Goal: Task Accomplishment & Management: Use online tool/utility

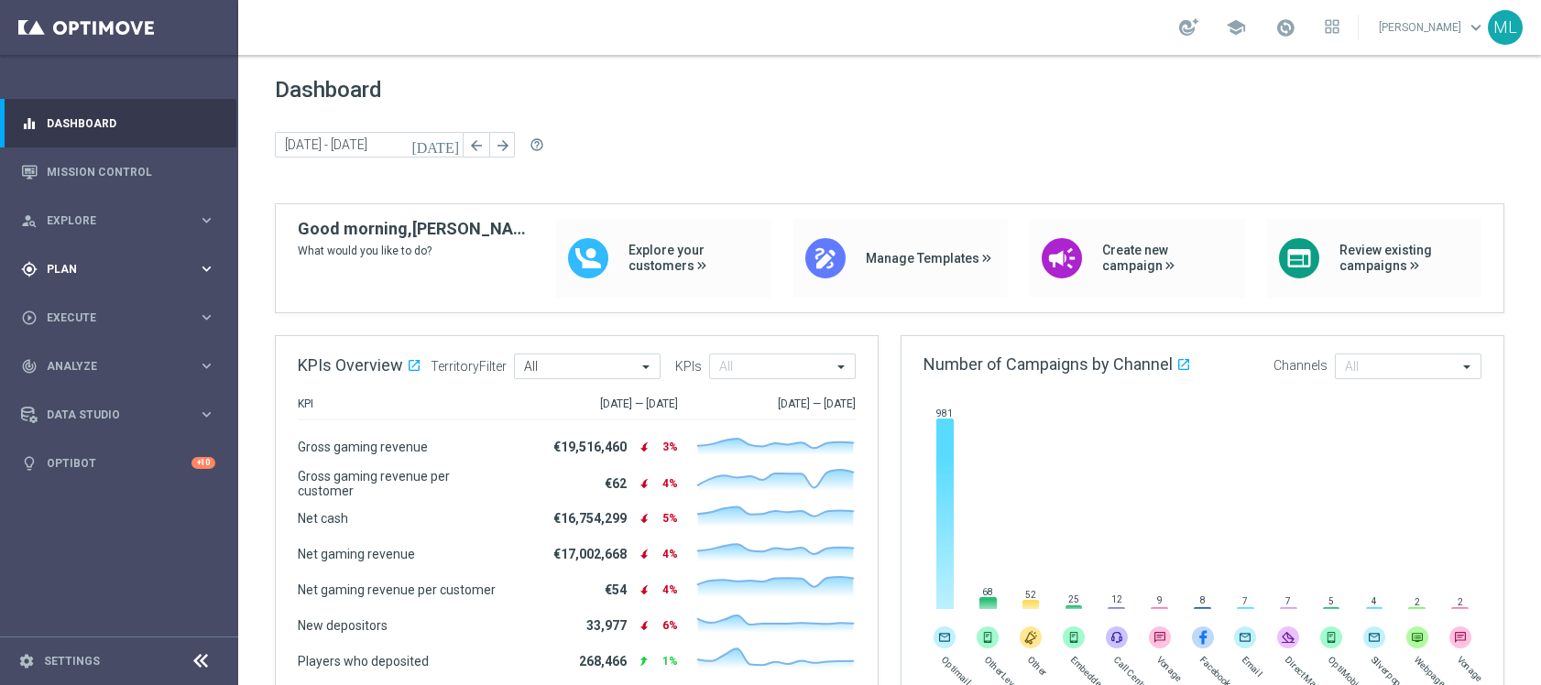
click at [212, 272] on icon "keyboard_arrow_right" at bounding box center [206, 268] width 17 height 17
click at [213, 359] on div "Templates keyboard_arrow_right" at bounding box center [142, 362] width 189 height 15
click at [85, 387] on link "Optimail" at bounding box center [124, 389] width 134 height 15
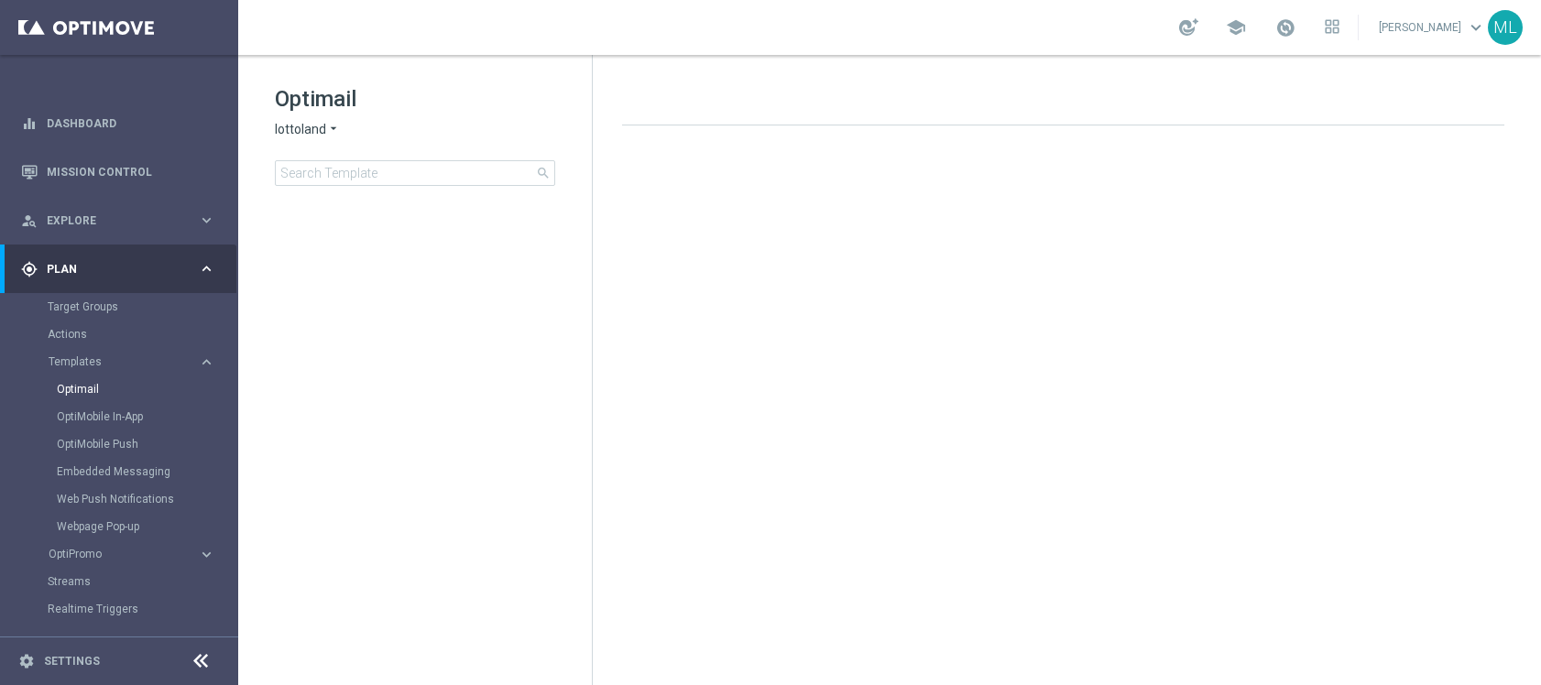
click at [333, 126] on icon "arrow_drop_down" at bounding box center [333, 129] width 15 height 17
click at [334, 172] on div "KenoGO" at bounding box center [344, 172] width 137 height 22
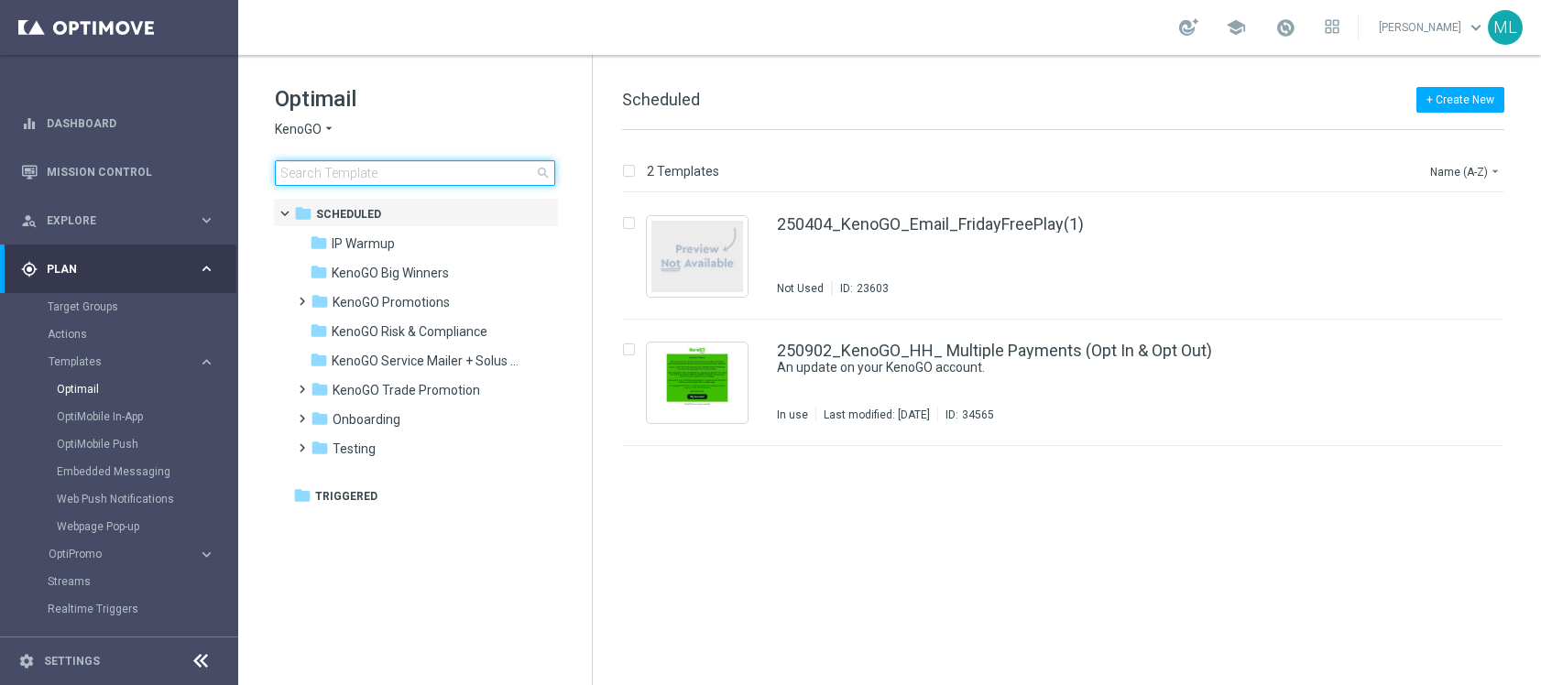
click at [344, 175] on input at bounding box center [415, 173] width 280 height 26
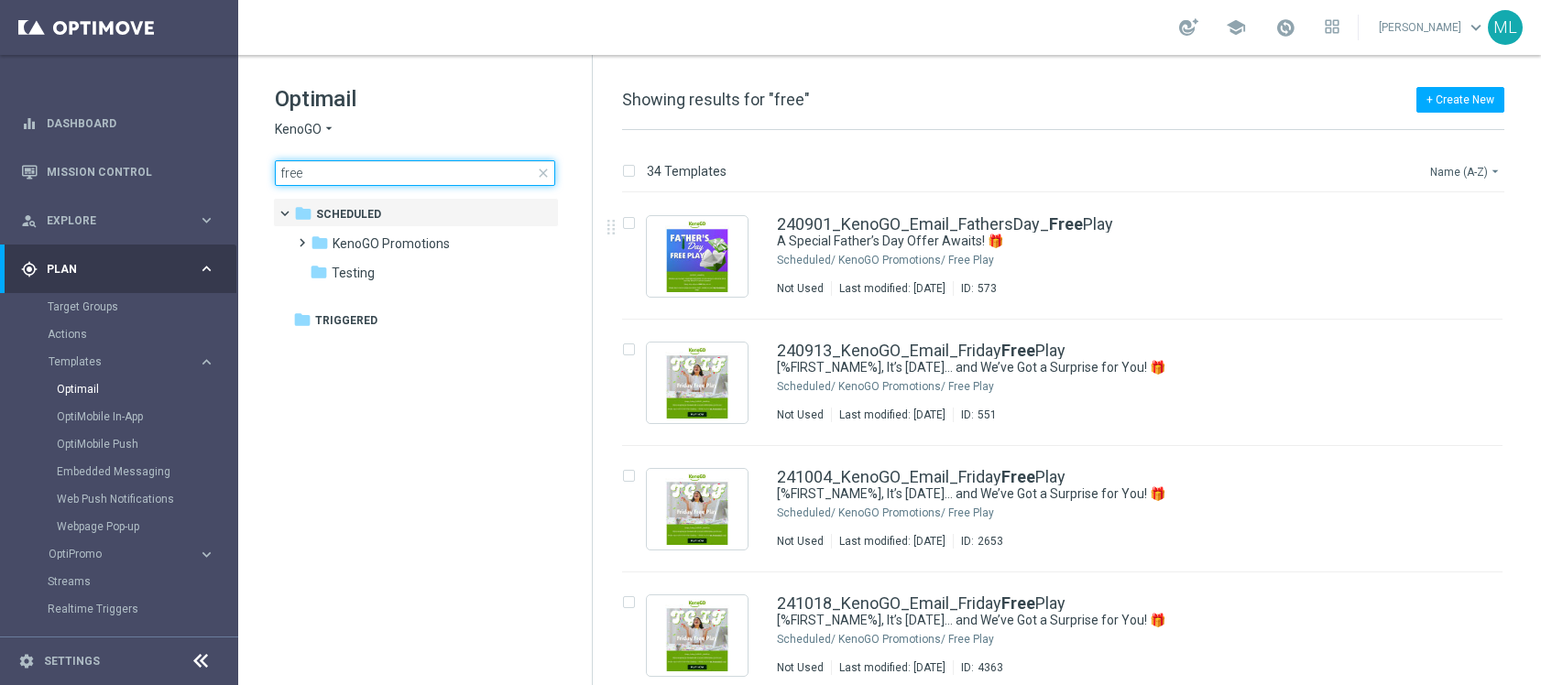
type input "free"
click at [1465, 166] on button "Name (A-Z) arrow_drop_down" at bounding box center [1467, 171] width 76 height 22
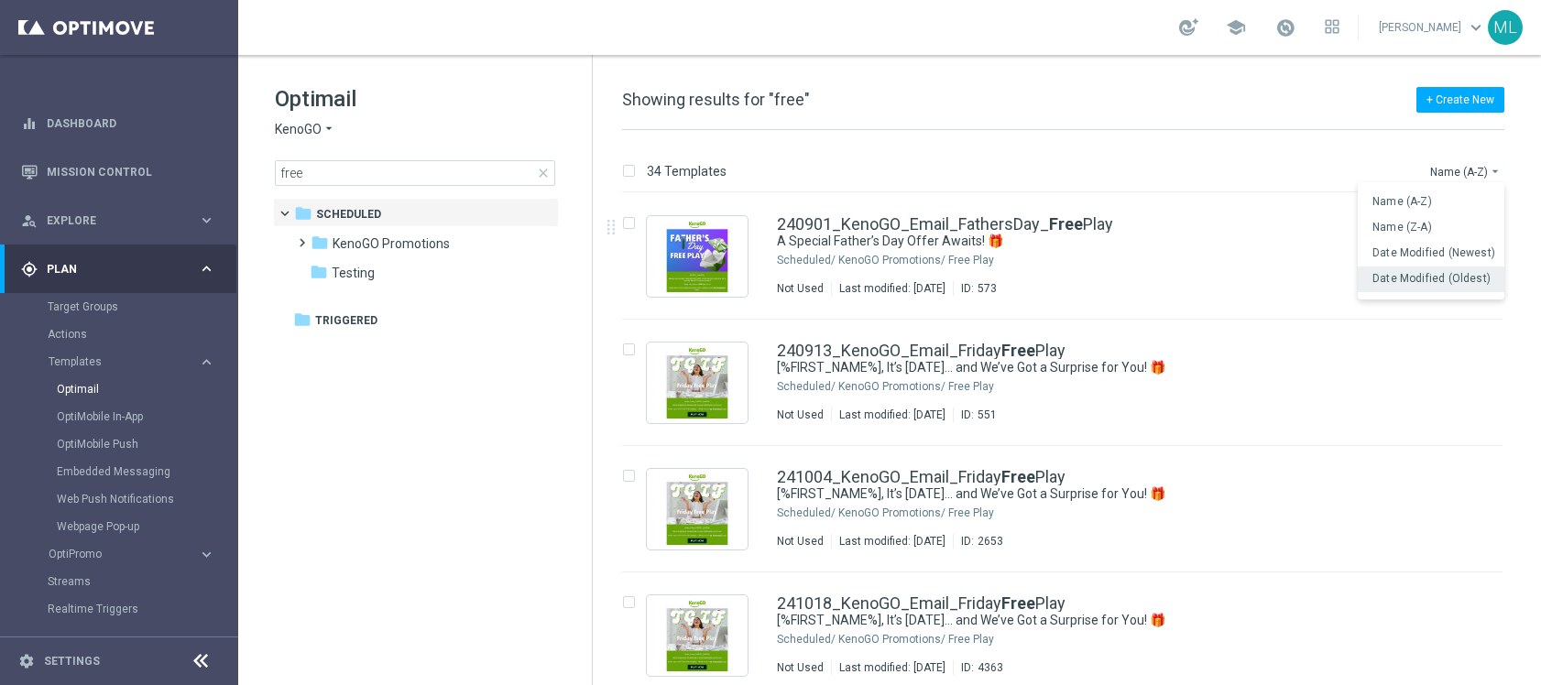
click at [1464, 285] on div "Date Modified (Oldest)" at bounding box center [1435, 278] width 124 height 13
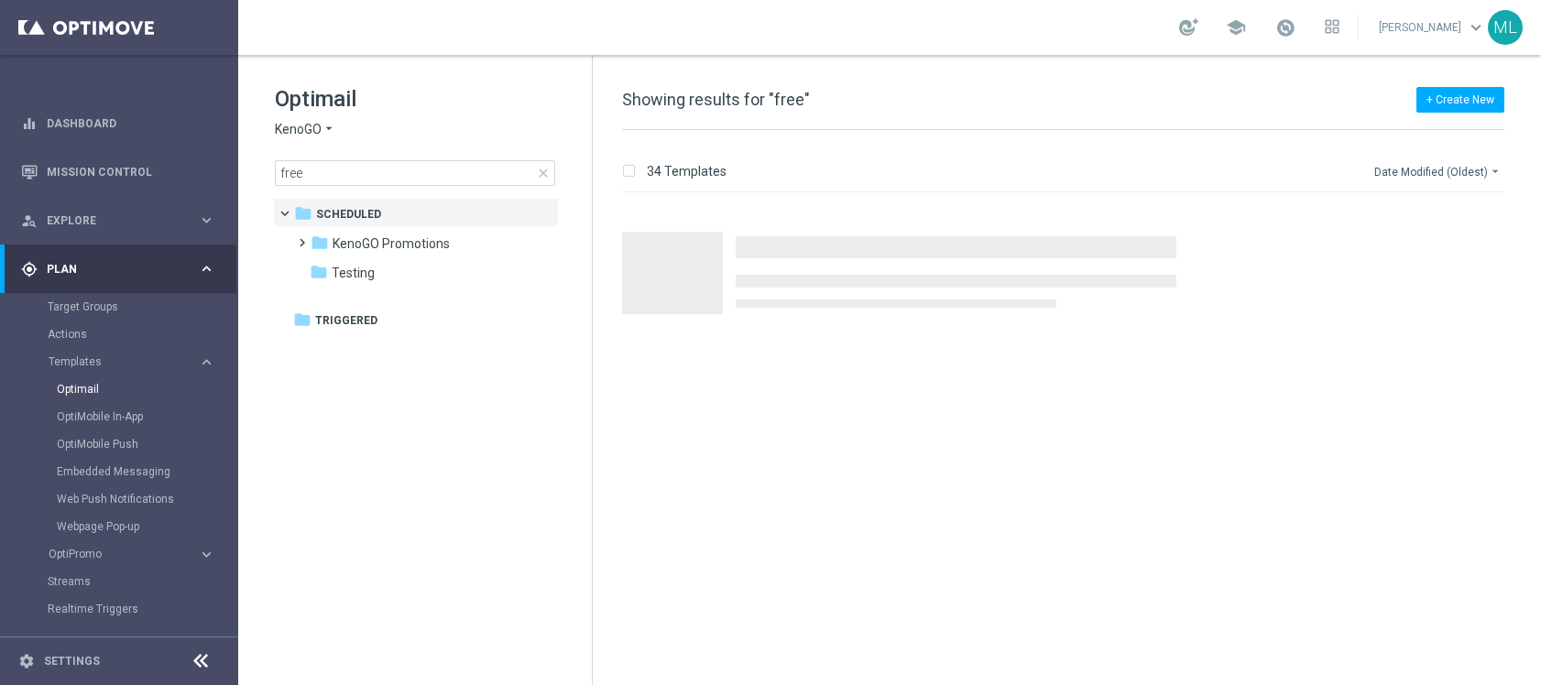
click at [1473, 171] on button "Date Modified (Oldest) arrow_drop_down" at bounding box center [1439, 171] width 132 height 22
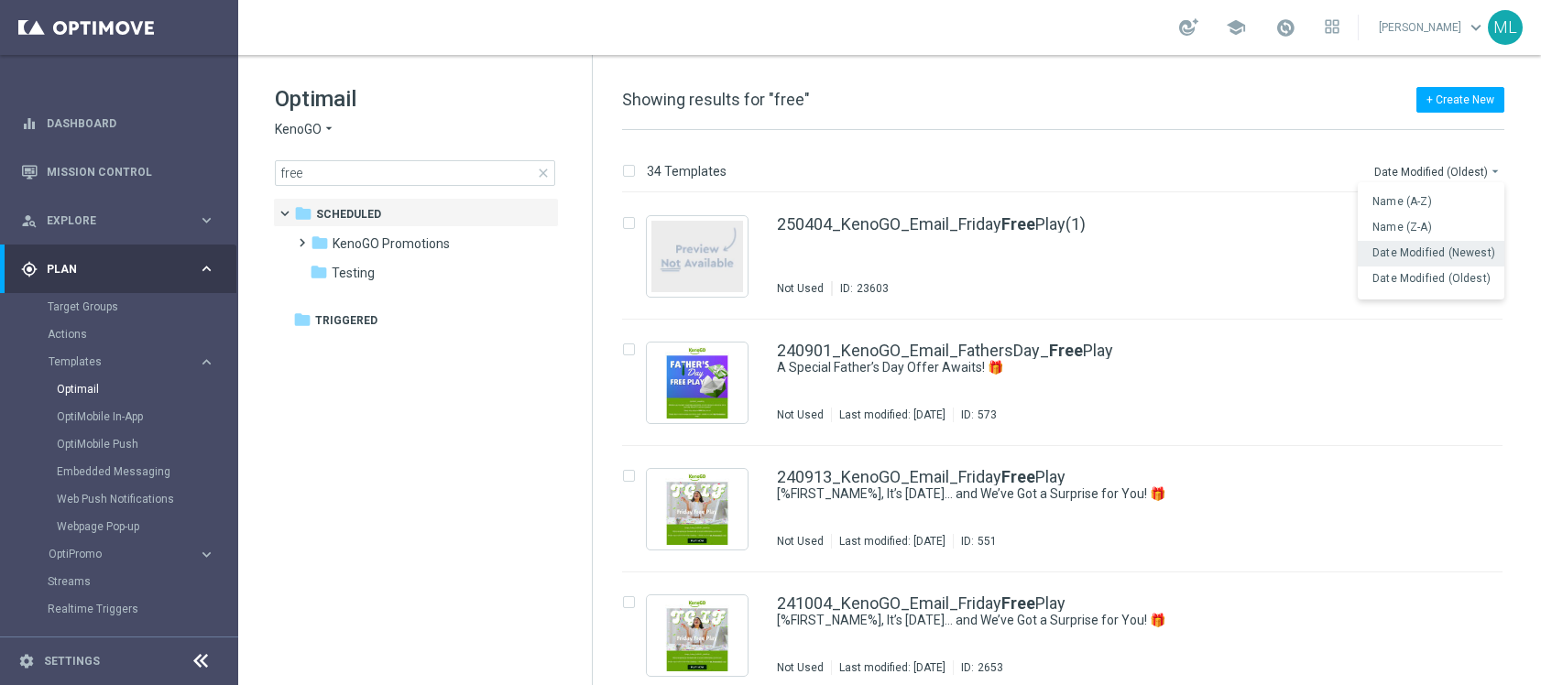
click at [1475, 246] on span "Date Modified (Newest)" at bounding box center [1434, 252] width 123 height 13
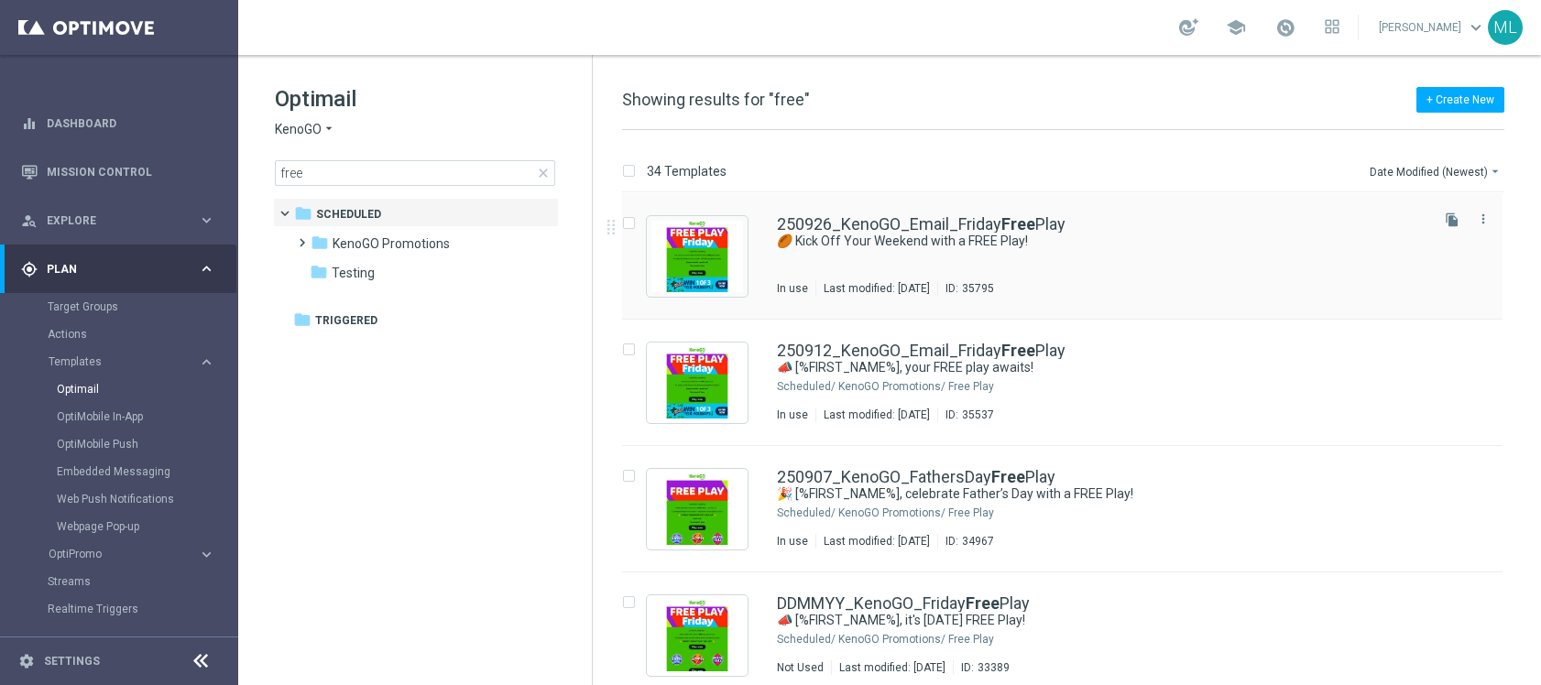
click at [1026, 256] on div "250926_KenoGO_Email_Friday Free Play 🏉 Kick Off Your Weekend with a FREE Play! …" at bounding box center [1101, 256] width 649 height 80
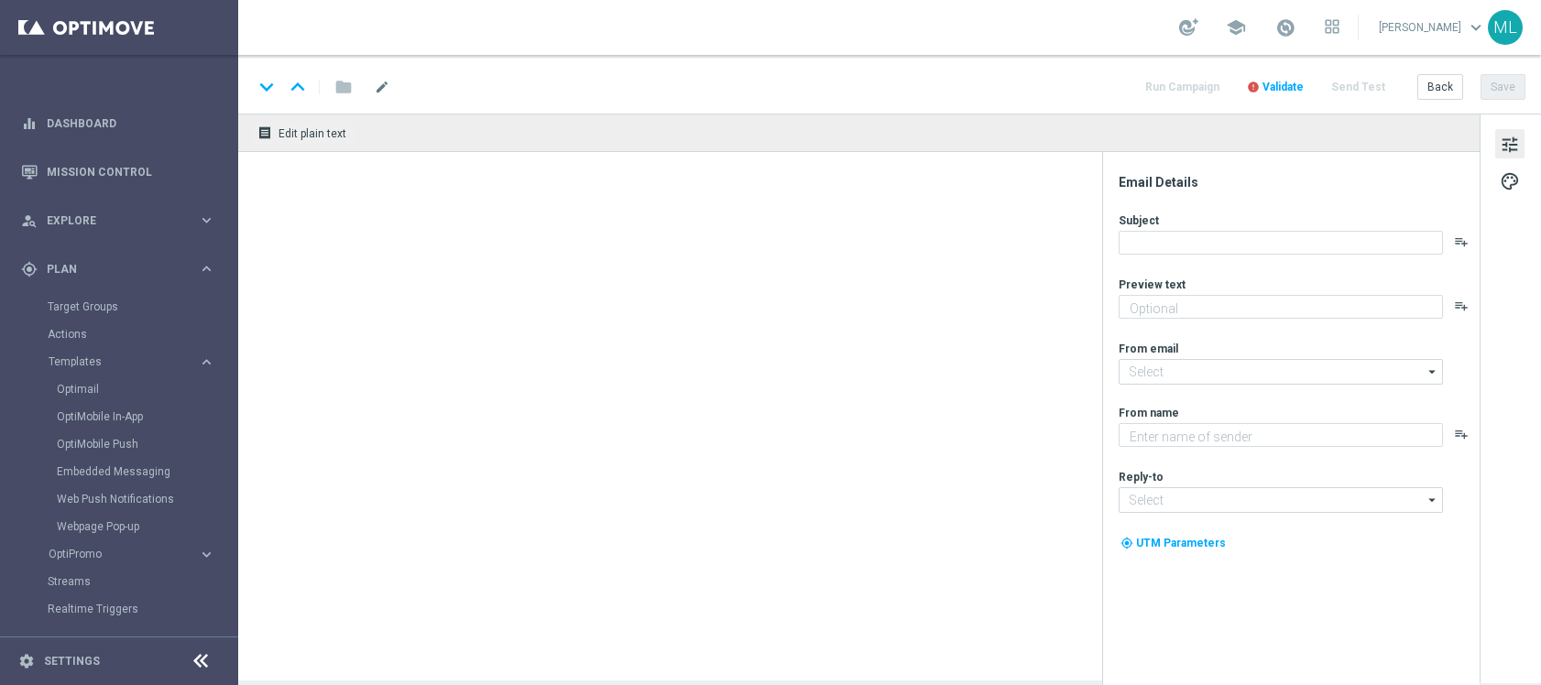
type textarea "Gear up for an exciting [DATE] with us!"
type textarea "KenoGO"
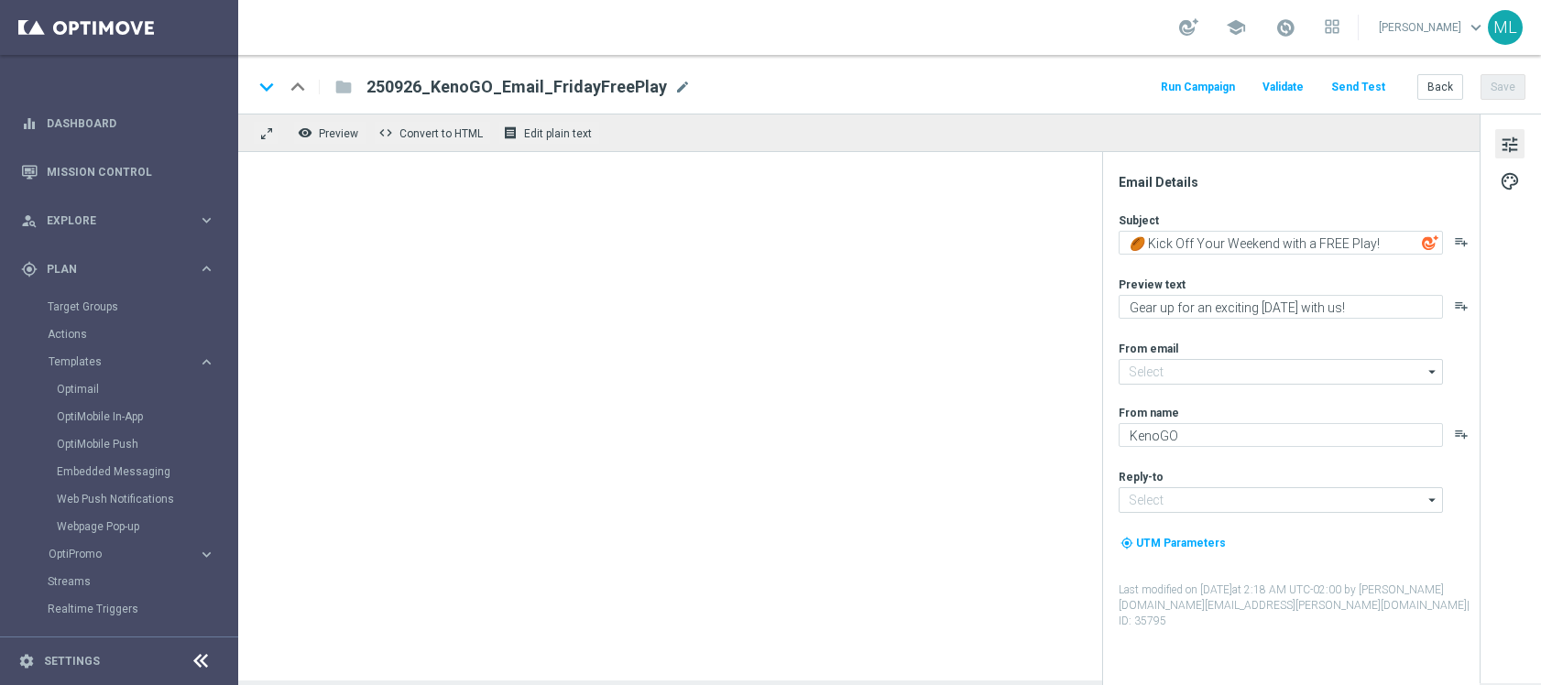
type input "[EMAIL_ADDRESS][DOMAIN_NAME]"
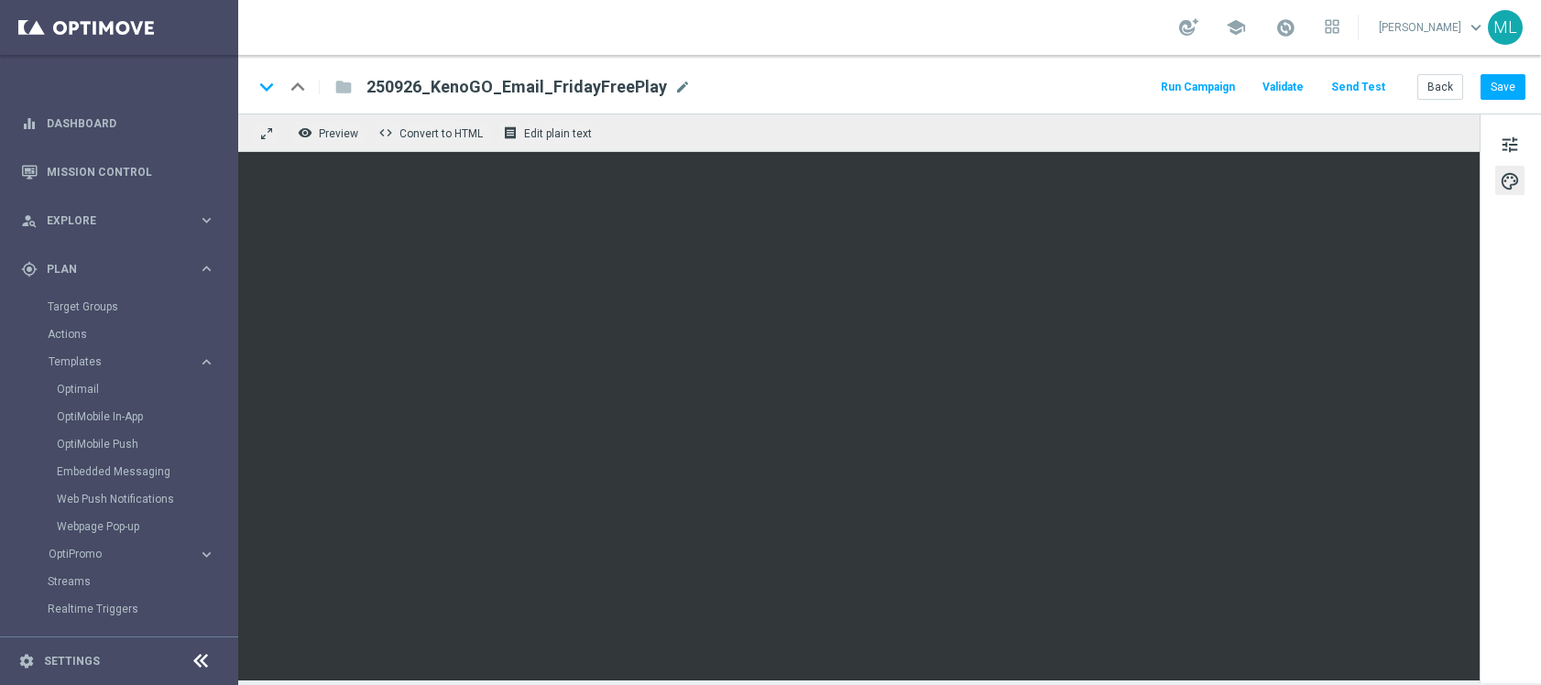
click at [980, 77] on div "keyboard_arrow_down keyboard_arrow_up folder 250926_KenoGO_Email_FridayFreePlay…" at bounding box center [889, 87] width 1273 height 24
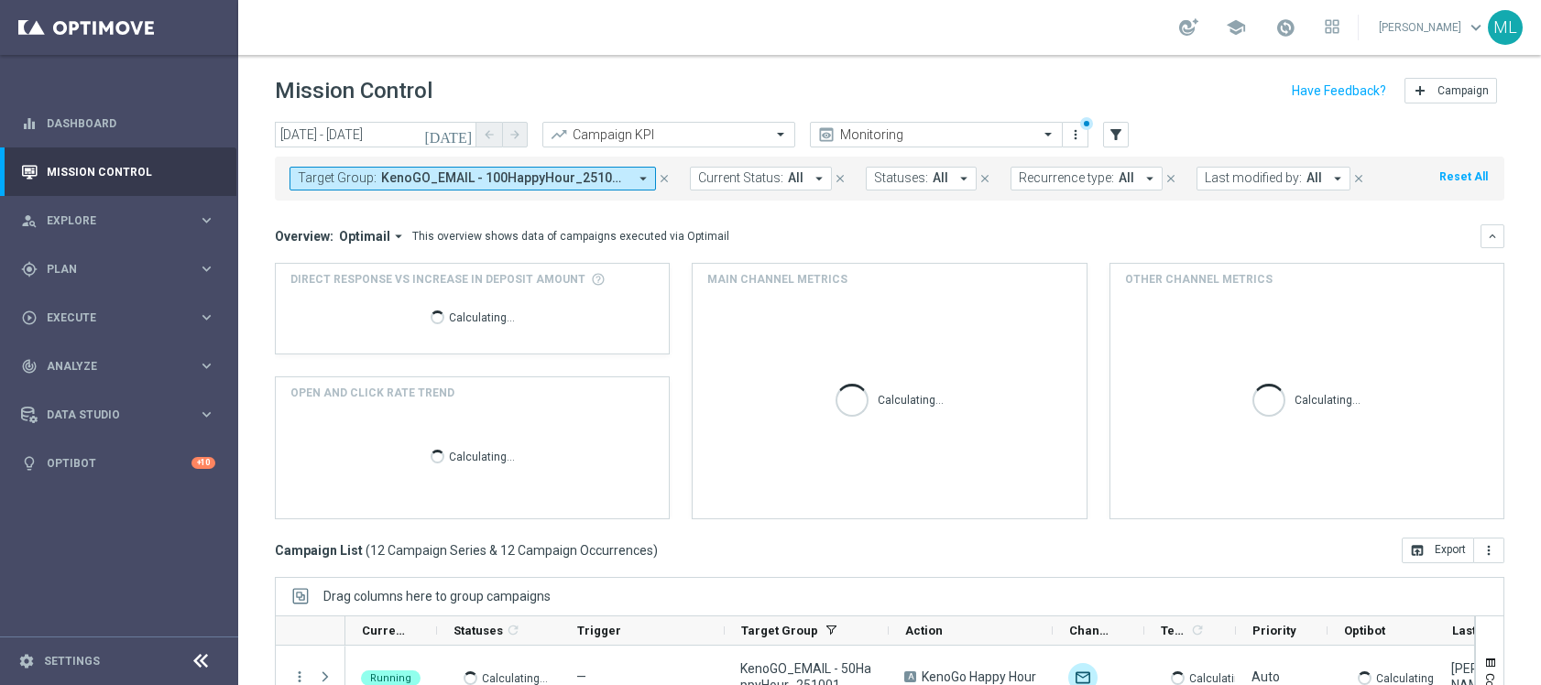
click at [464, 140] on icon "[DATE]" at bounding box center [448, 134] width 49 height 16
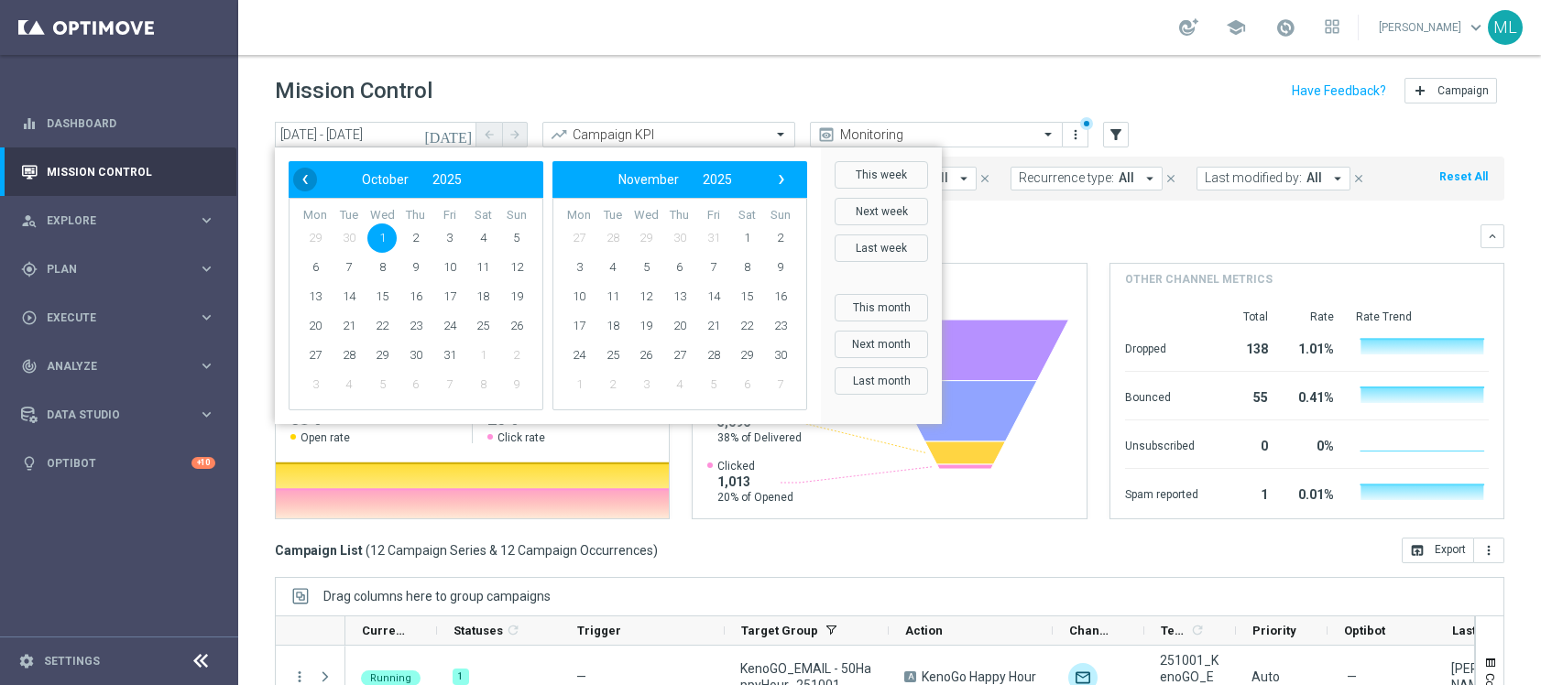
click at [311, 184] on span "‹" at bounding box center [305, 180] width 24 height 24
click at [326, 323] on span "22" at bounding box center [315, 326] width 29 height 29
click at [313, 324] on span "22" at bounding box center [315, 326] width 29 height 29
type input "22 Sep 2025 - 22 Sep 2025"
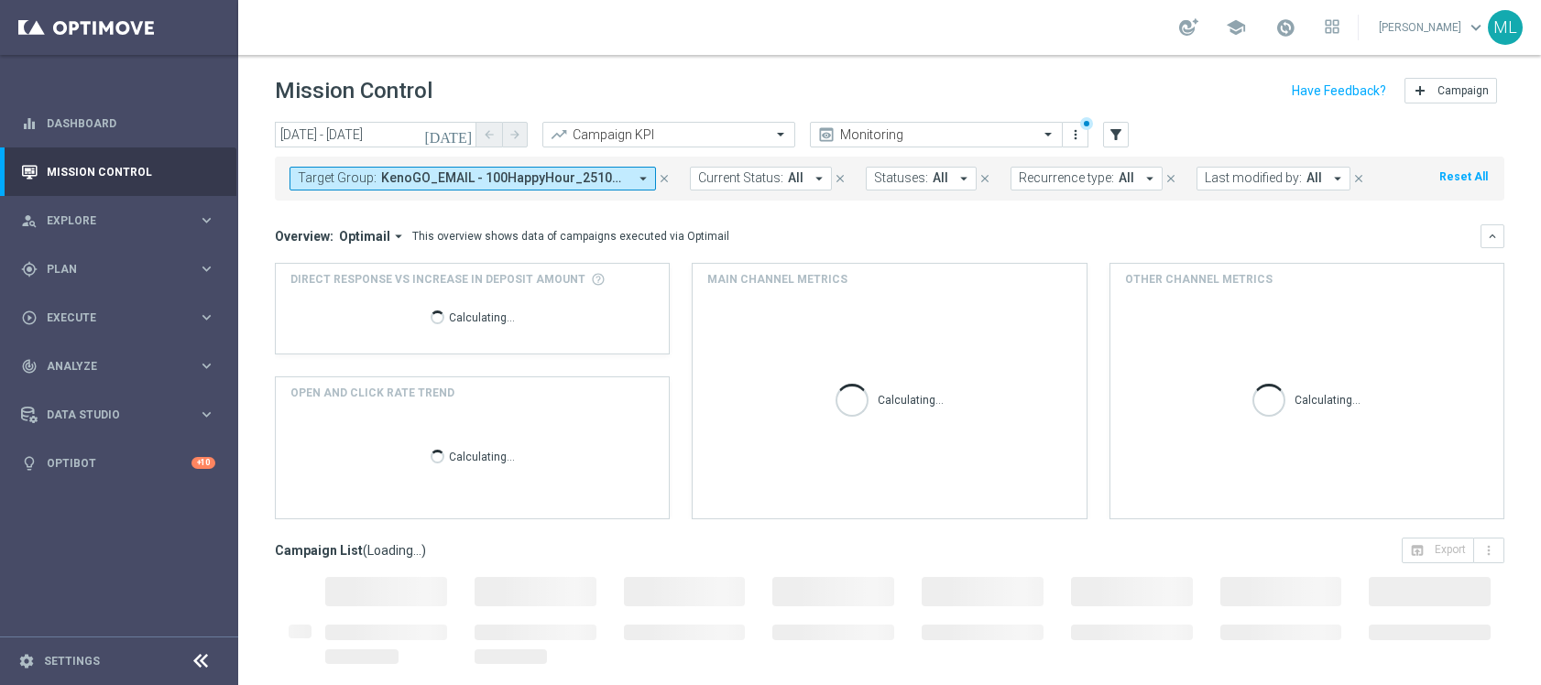
click at [498, 177] on span "KenoGO_EMAIL - 100HappyHour_251001, KenoGO_EMAIL - 200HappyHour_251001, KenoGO_…" at bounding box center [504, 178] width 246 height 16
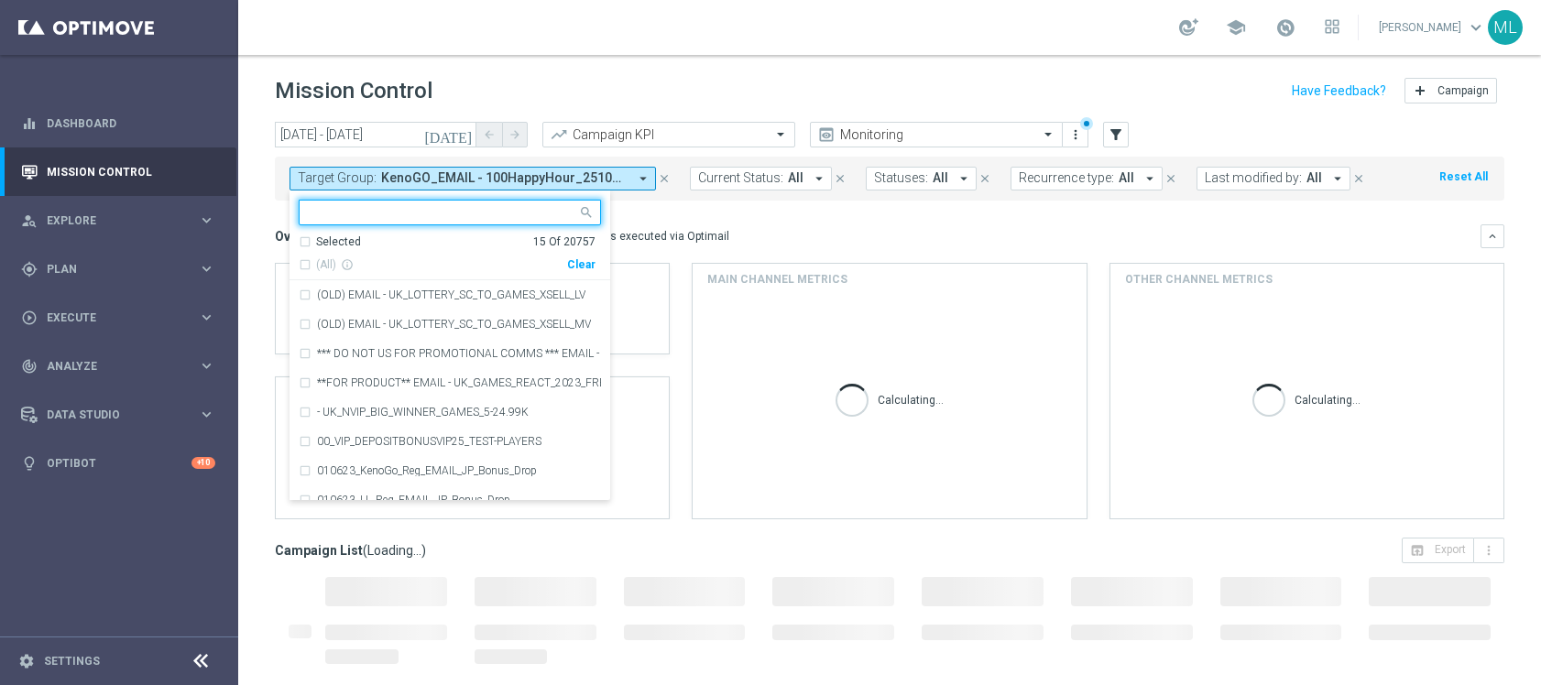
drag, startPoint x: 576, startPoint y: 261, endPoint x: 538, endPoint y: 255, distance: 39.0
click at [0, 0] on div "Clear" at bounding box center [0, 0] width 0 height 0
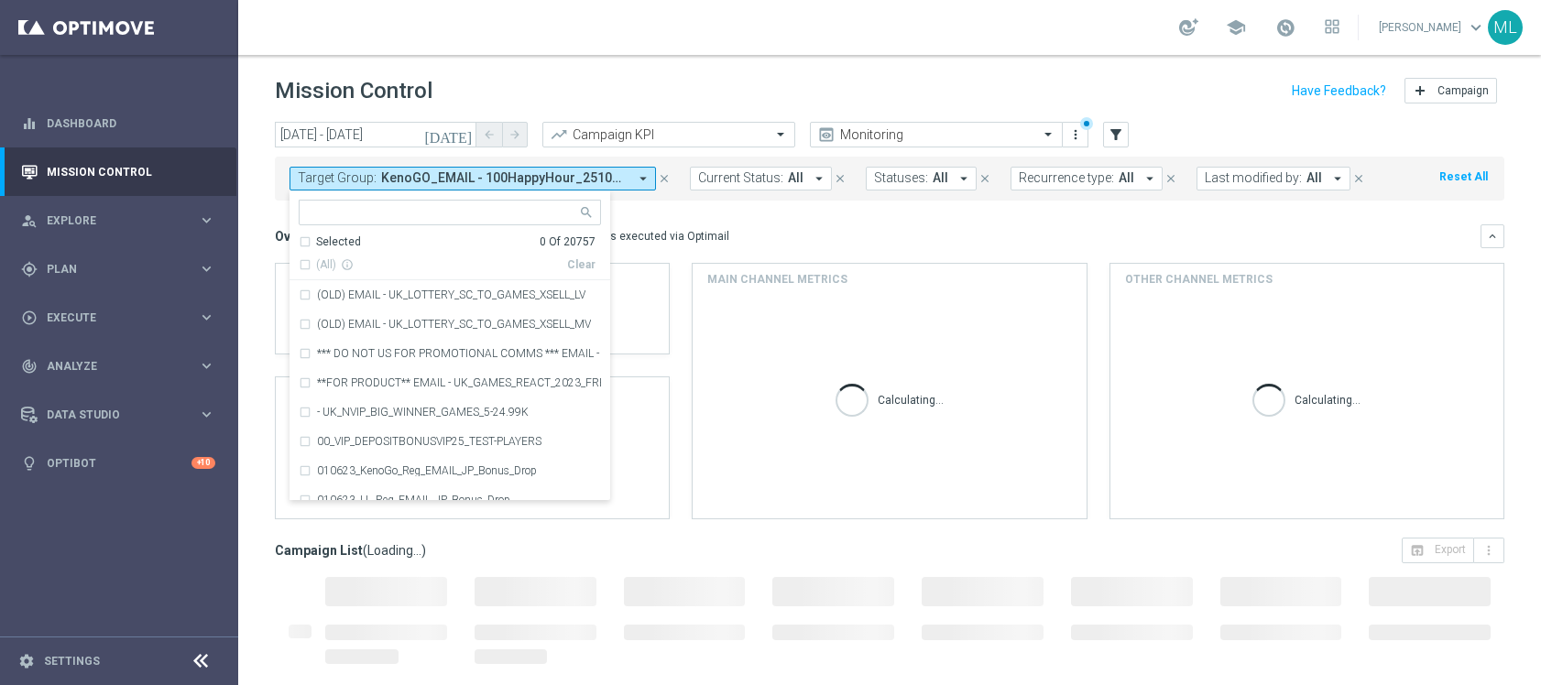
click at [412, 209] on input "text" at bounding box center [443, 213] width 268 height 16
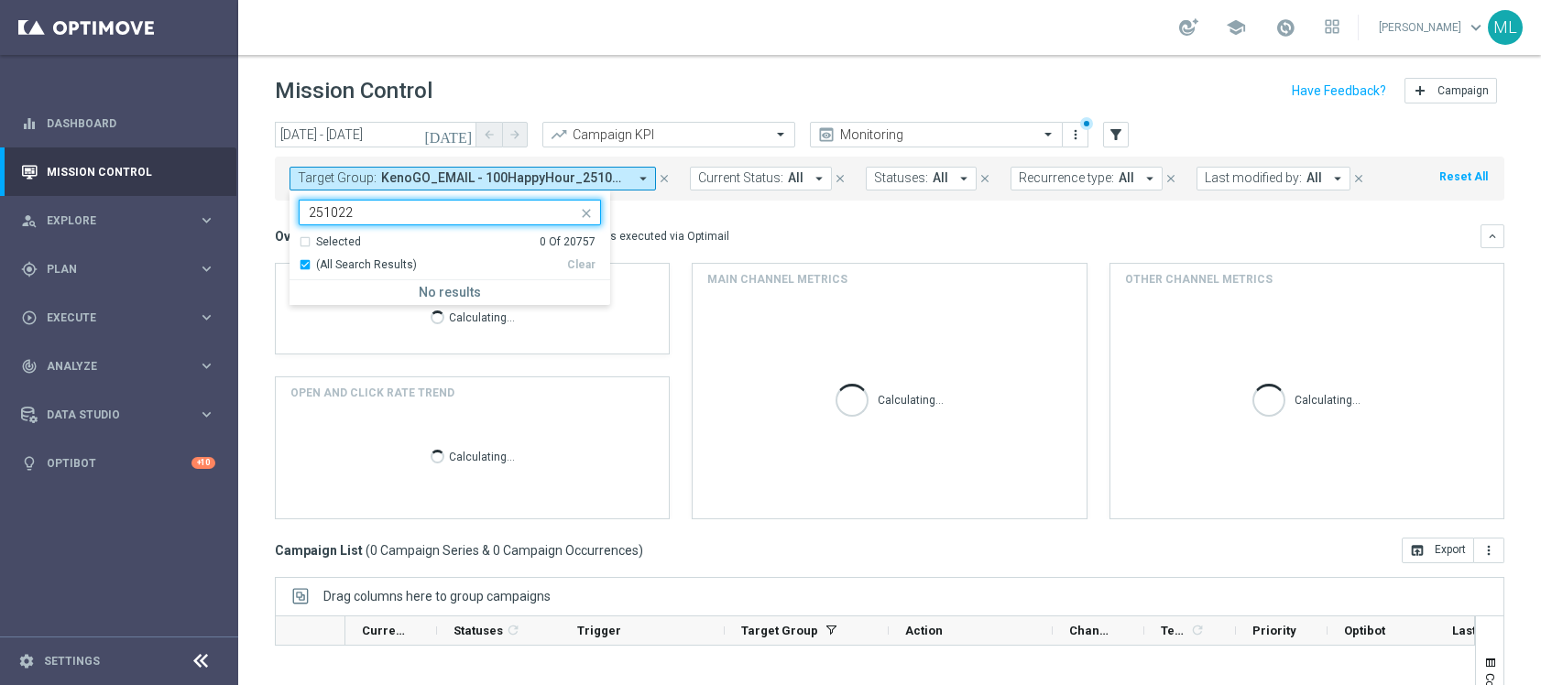
click at [323, 213] on input "251022" at bounding box center [443, 213] width 268 height 16
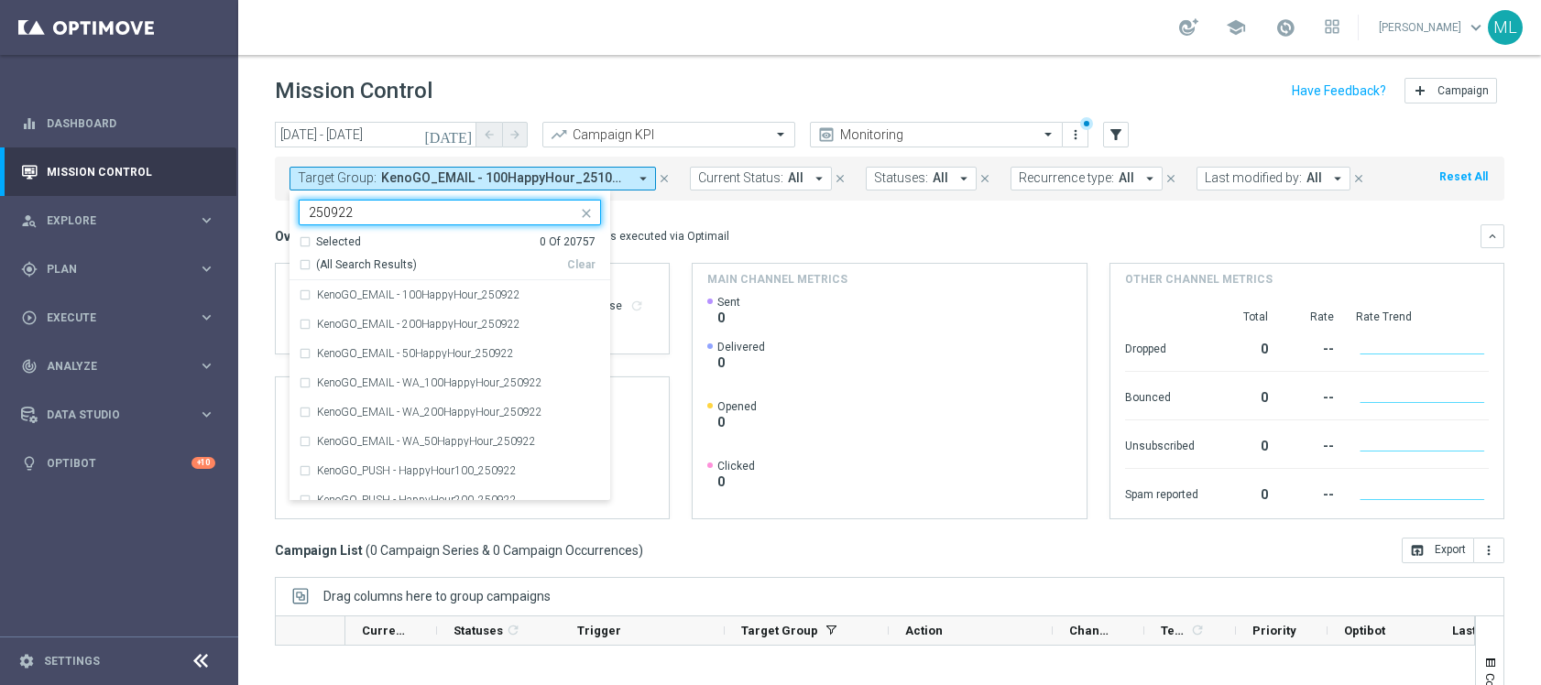
click at [306, 265] on div "(All Search Results)" at bounding box center [433, 265] width 268 height 16
type input "250922"
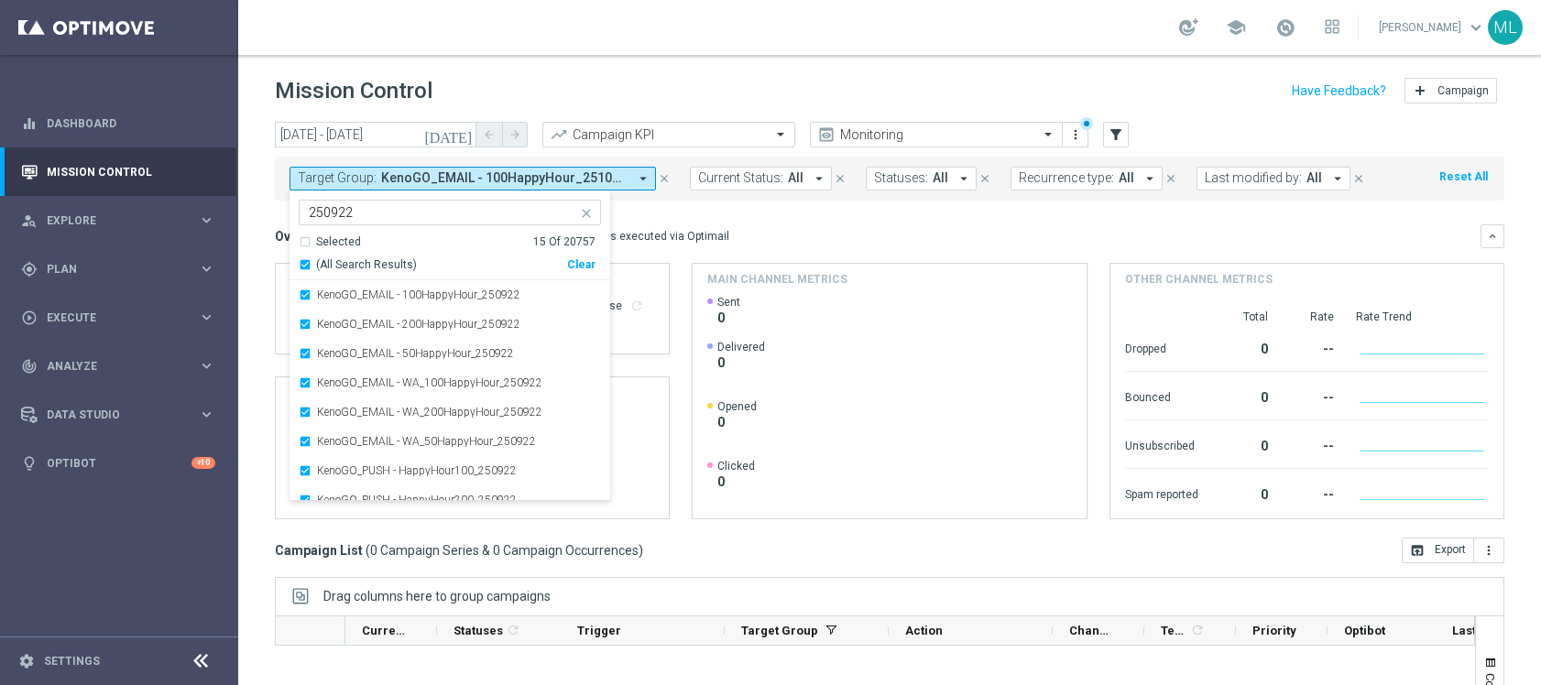
click at [261, 226] on div "today 22 Sep 2025 - 22 Sep 2025 arrow_back arrow_forward Campaign KPI trending_…" at bounding box center [889, 395] width 1303 height 547
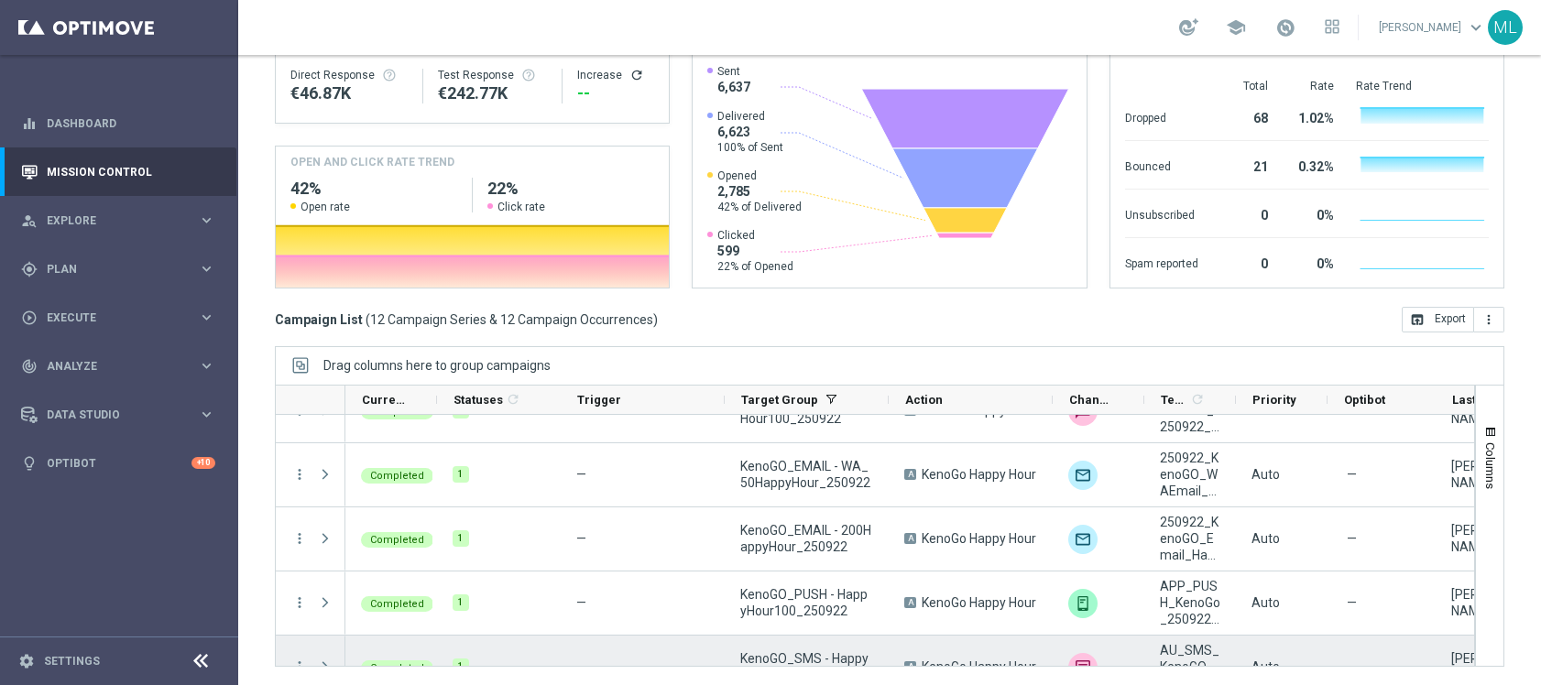
scroll to position [281, 0]
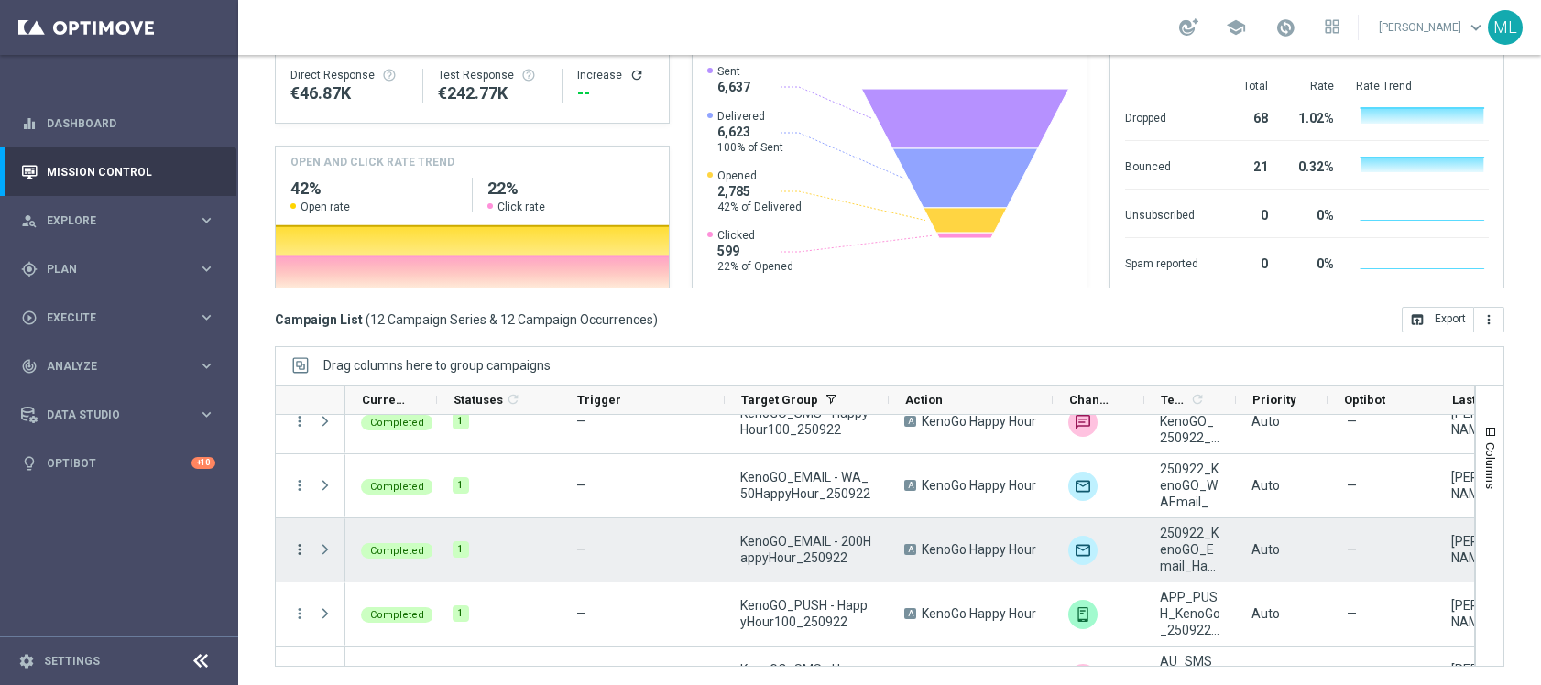
click at [301, 547] on icon "more_vert" at bounding box center [299, 550] width 16 height 16
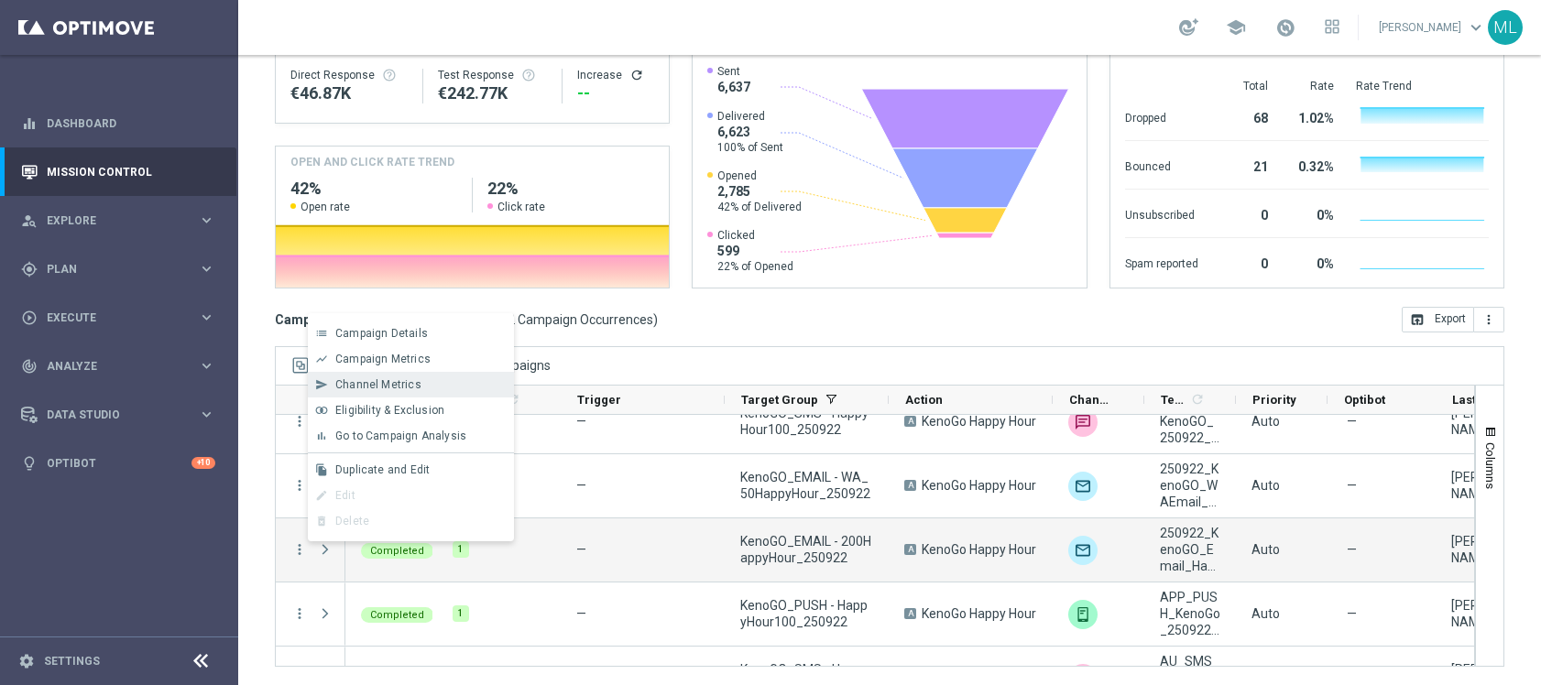
click at [368, 386] on span "Channel Metrics" at bounding box center [378, 384] width 86 height 13
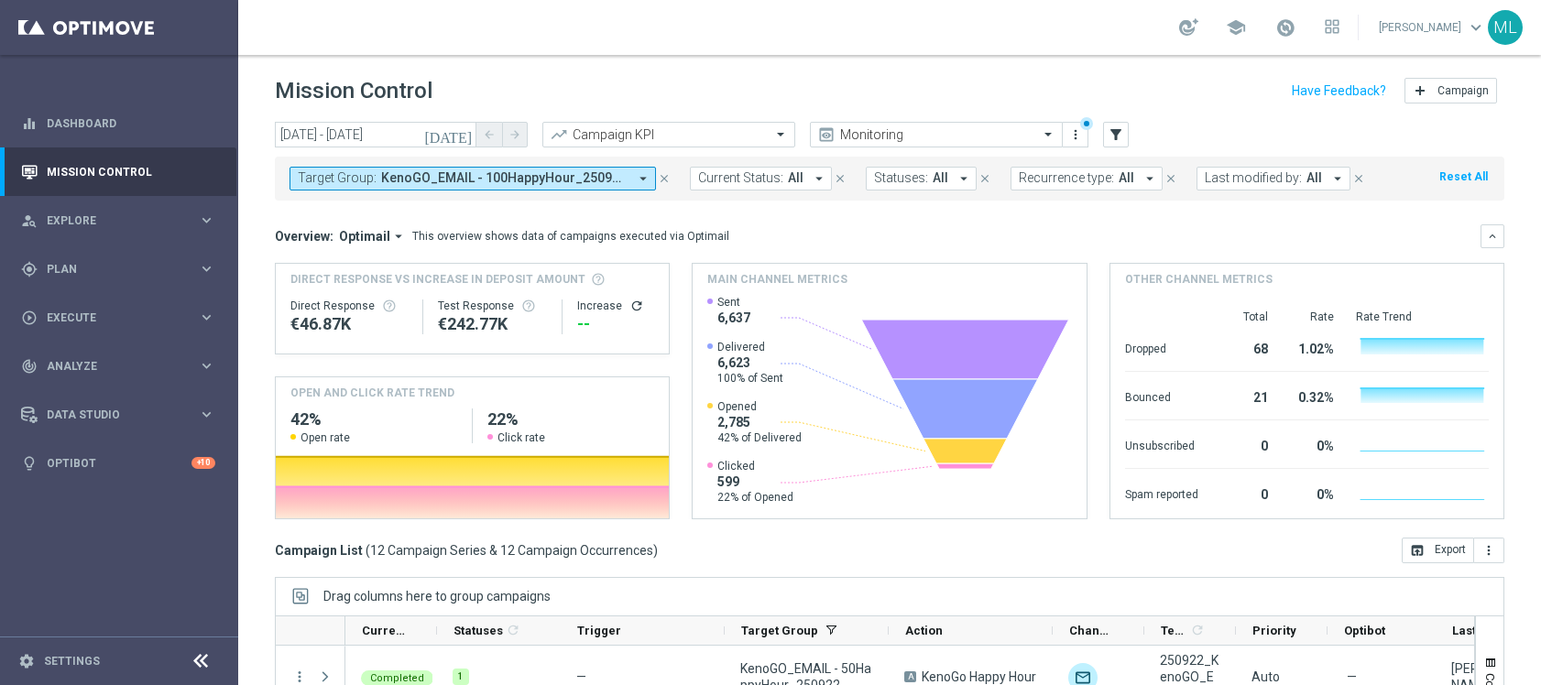
click at [466, 137] on icon "[DATE]" at bounding box center [448, 134] width 49 height 16
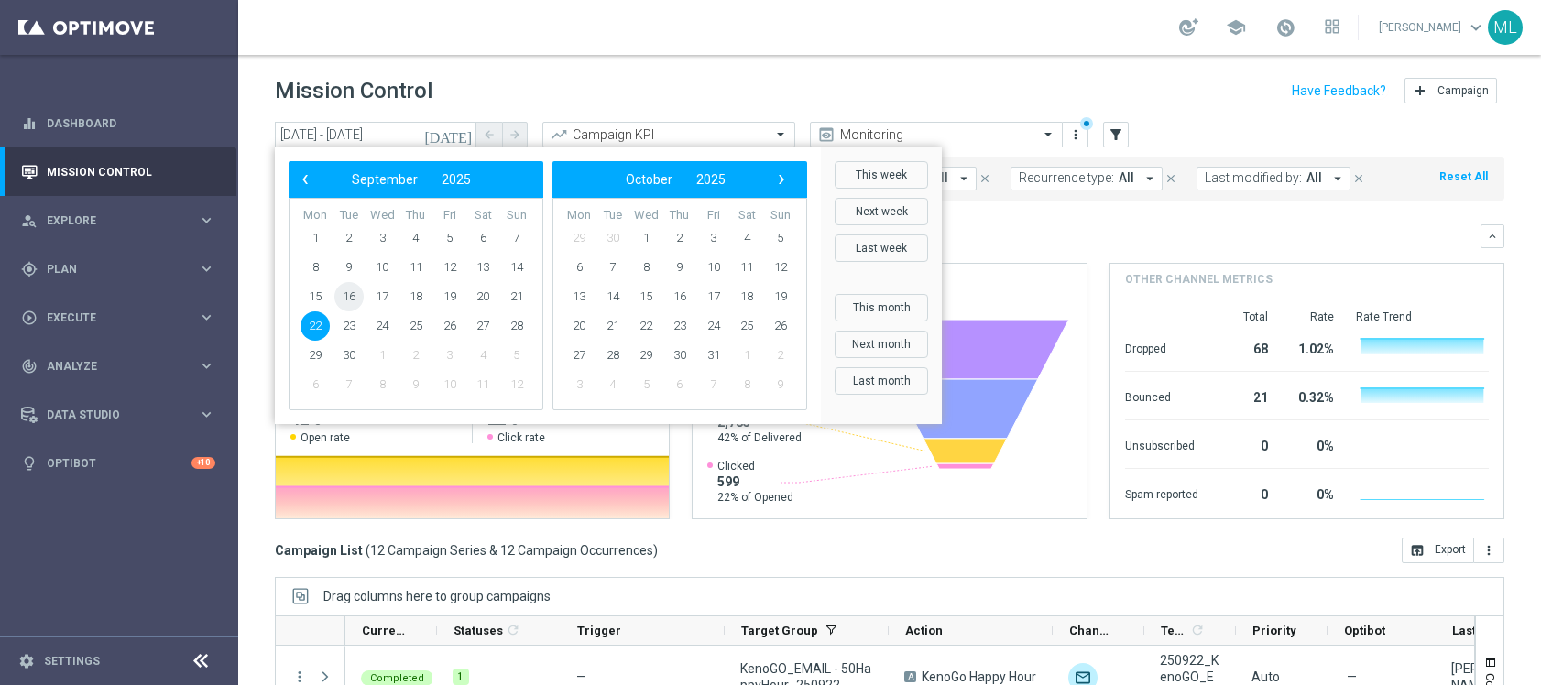
click at [342, 293] on span "16" at bounding box center [348, 296] width 29 height 29
click at [345, 294] on span "16" at bounding box center [348, 296] width 29 height 29
type input "16 Sep 2025 - 16 Sep 2025"
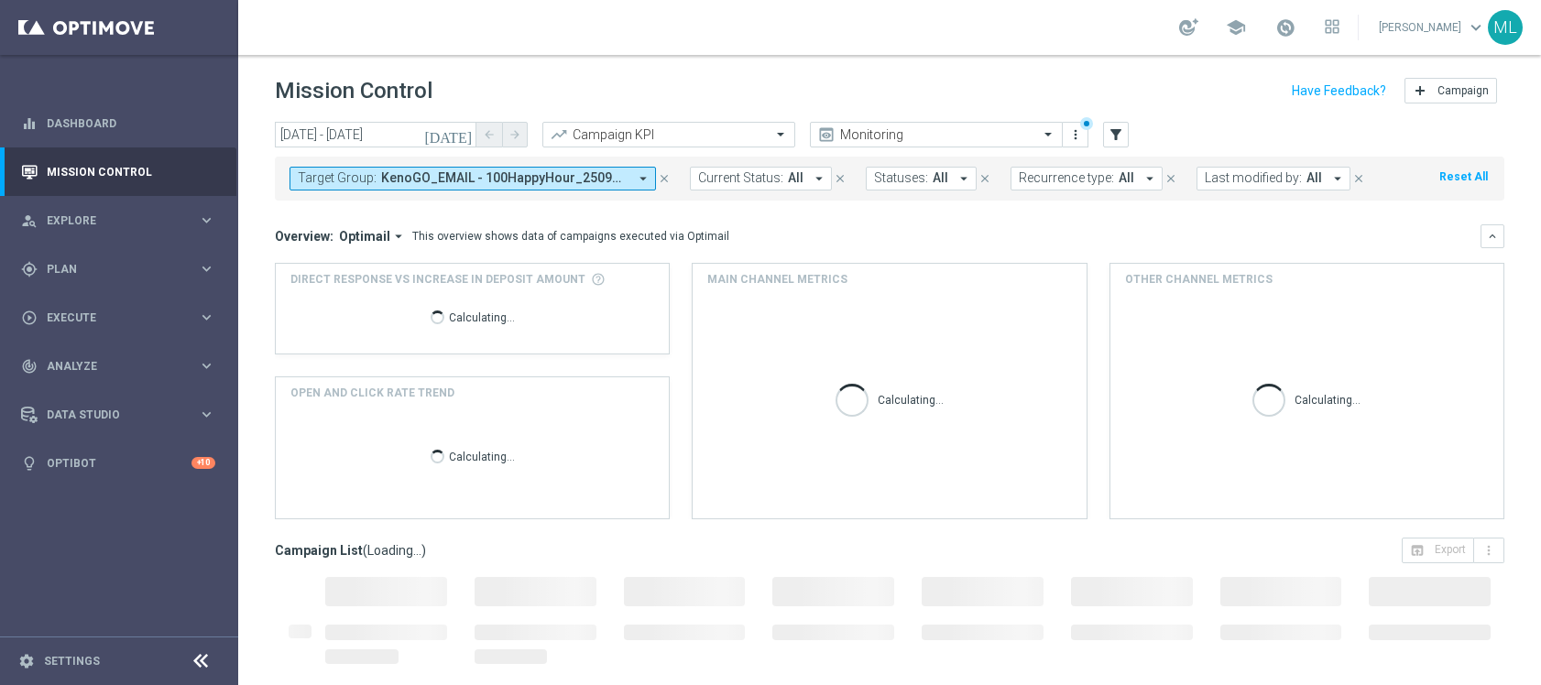
drag, startPoint x: 482, startPoint y: 181, endPoint x: 504, endPoint y: 181, distance: 22.0
click at [483, 181] on span "KenoGO_EMAIL - 100HappyHour_250922, KenoGO_EMAIL - 200HappyHour_250922, KenoGO_…" at bounding box center [504, 178] width 246 height 16
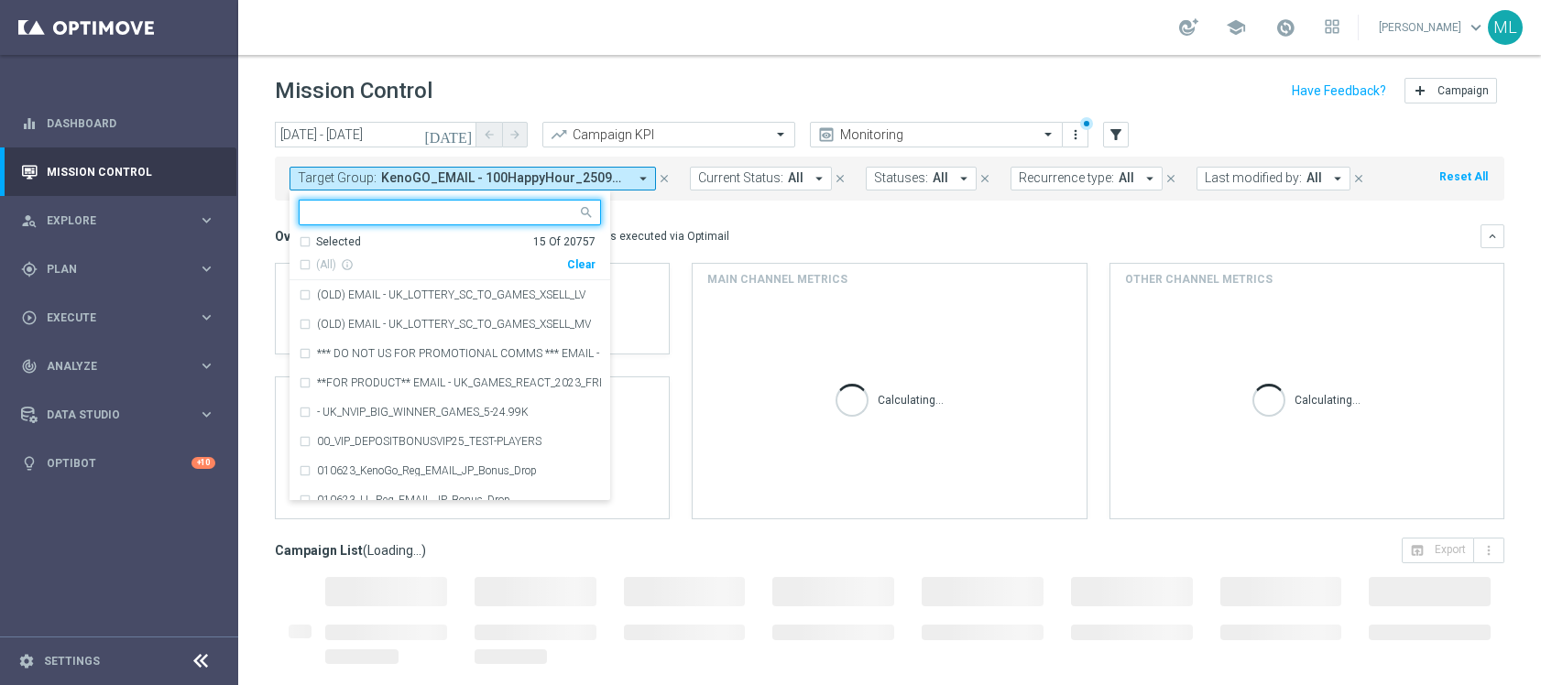
click at [0, 0] on div "Clear" at bounding box center [0, 0] width 0 height 0
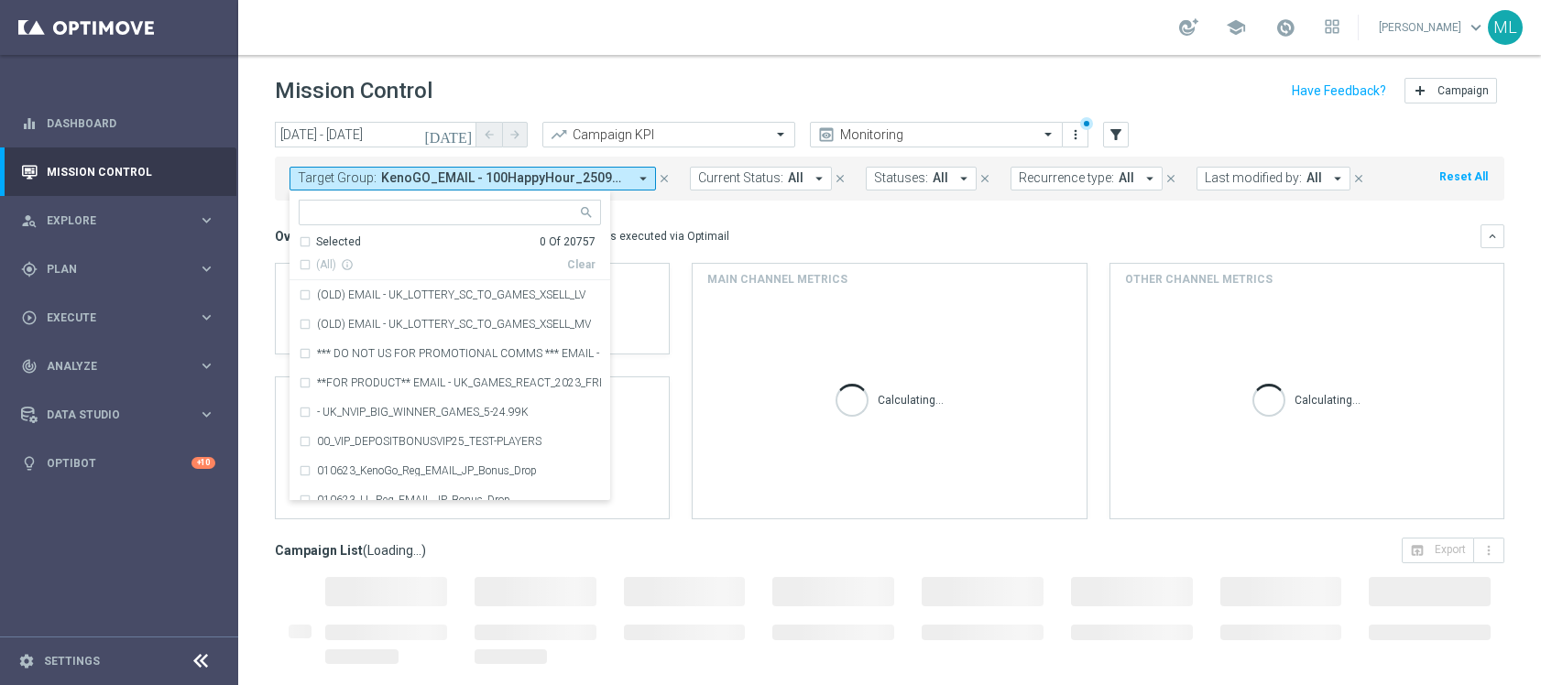
click at [422, 215] on input "text" at bounding box center [443, 213] width 268 height 16
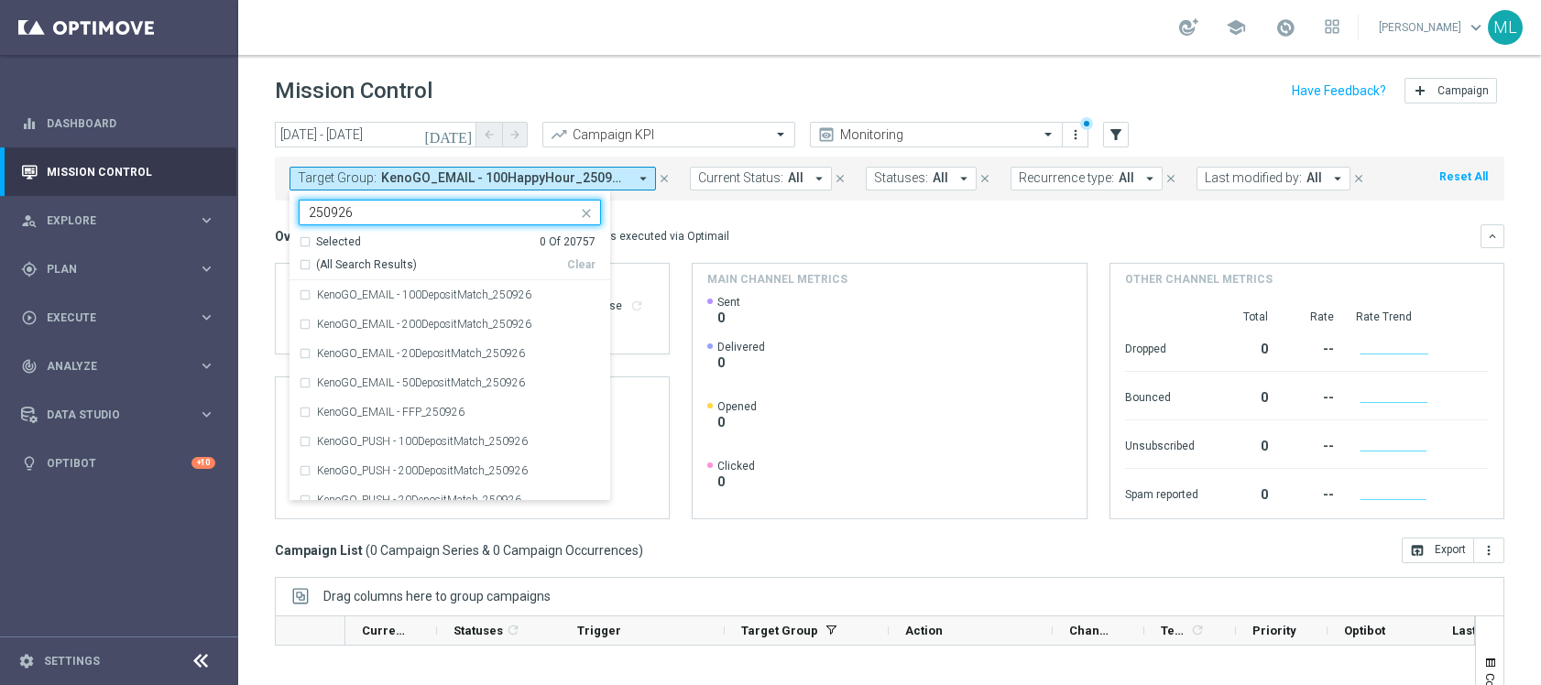
click at [304, 267] on div "(All Search Results)" at bounding box center [433, 265] width 268 height 16
type input "250926"
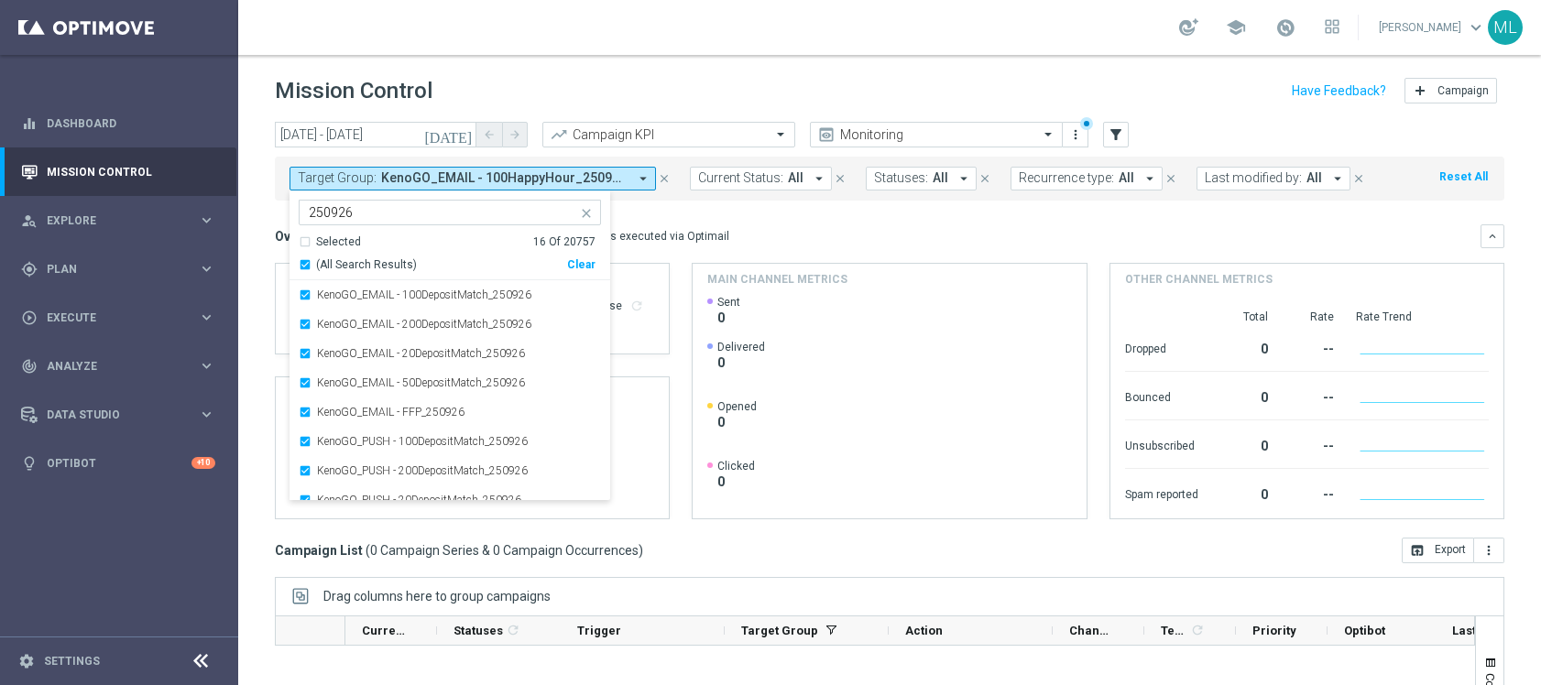
click at [676, 224] on div "Overview: Optimail arrow_drop_down This overview shows data of campaigns execut…" at bounding box center [890, 236] width 1230 height 24
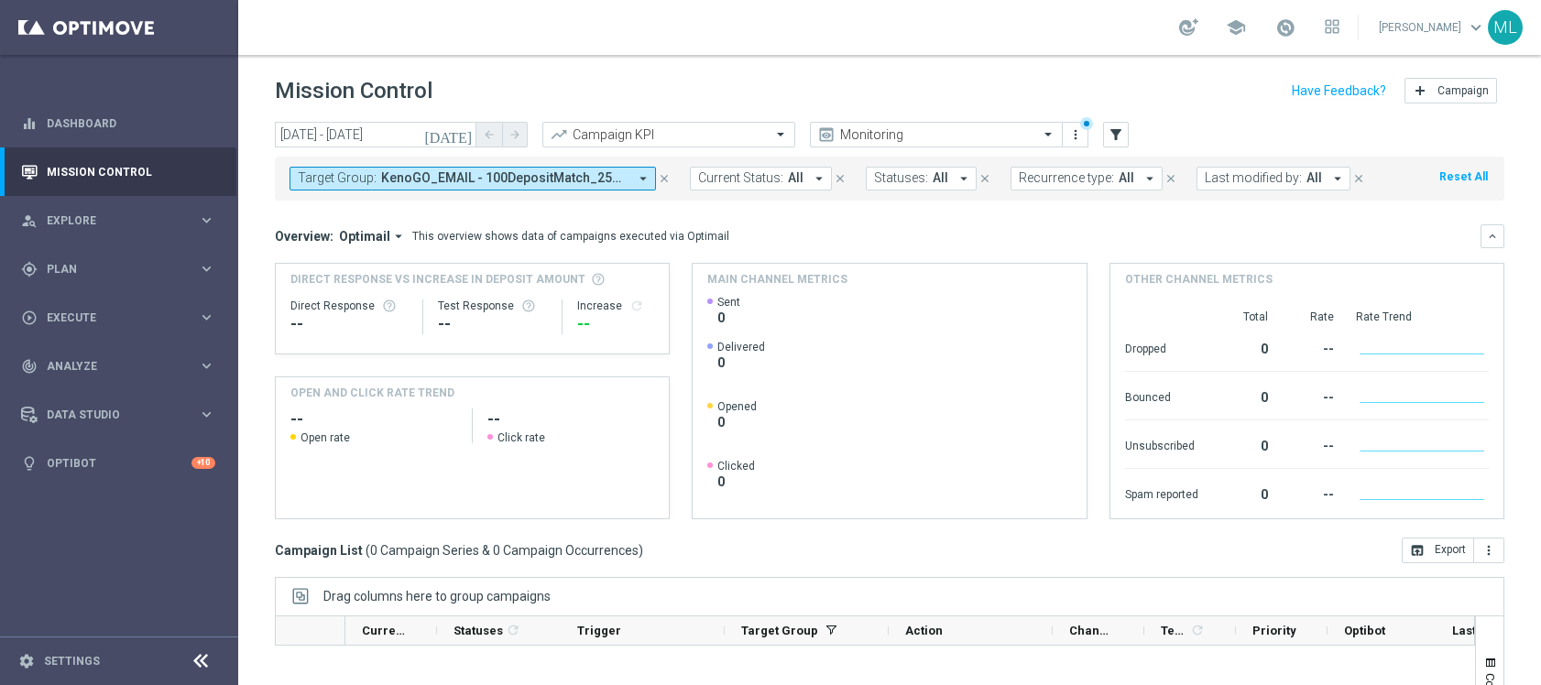
click at [454, 176] on span "KenoGO_EMAIL - 100DepositMatch_250926, KenoGO_EMAIL - 200DepositMatch_250926, K…" at bounding box center [504, 178] width 246 height 16
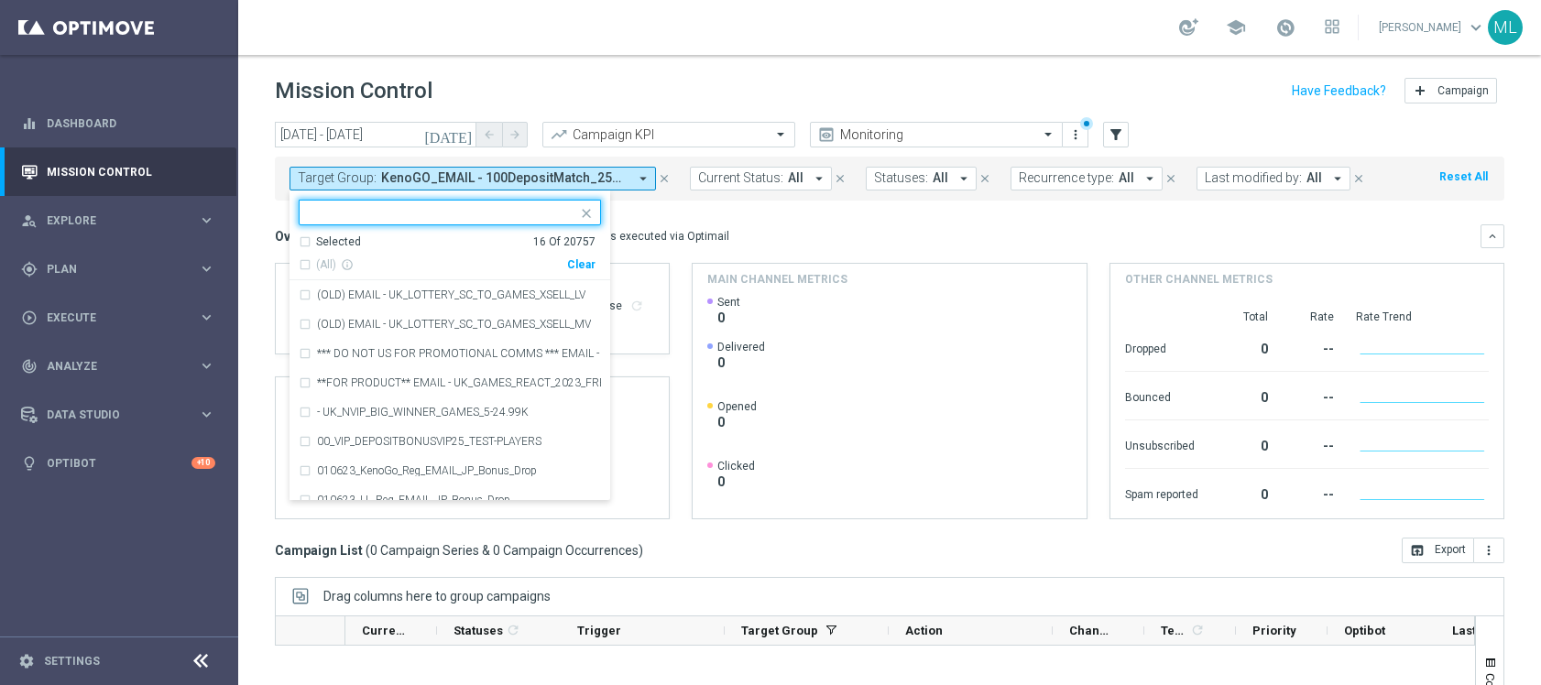
drag, startPoint x: 577, startPoint y: 261, endPoint x: 512, endPoint y: 245, distance: 67.1
click at [0, 0] on div "Clear" at bounding box center [0, 0] width 0 height 0
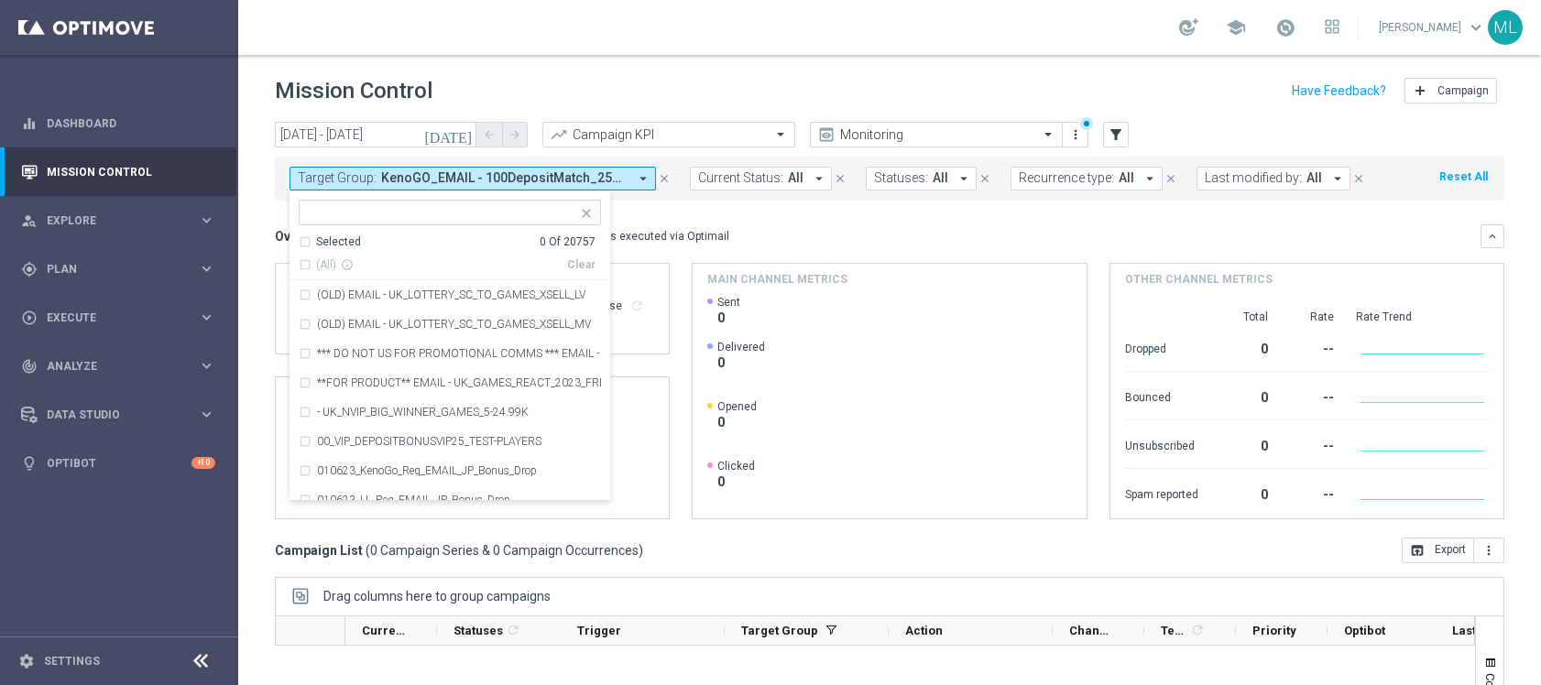
click at [430, 215] on input "text" at bounding box center [443, 213] width 268 height 16
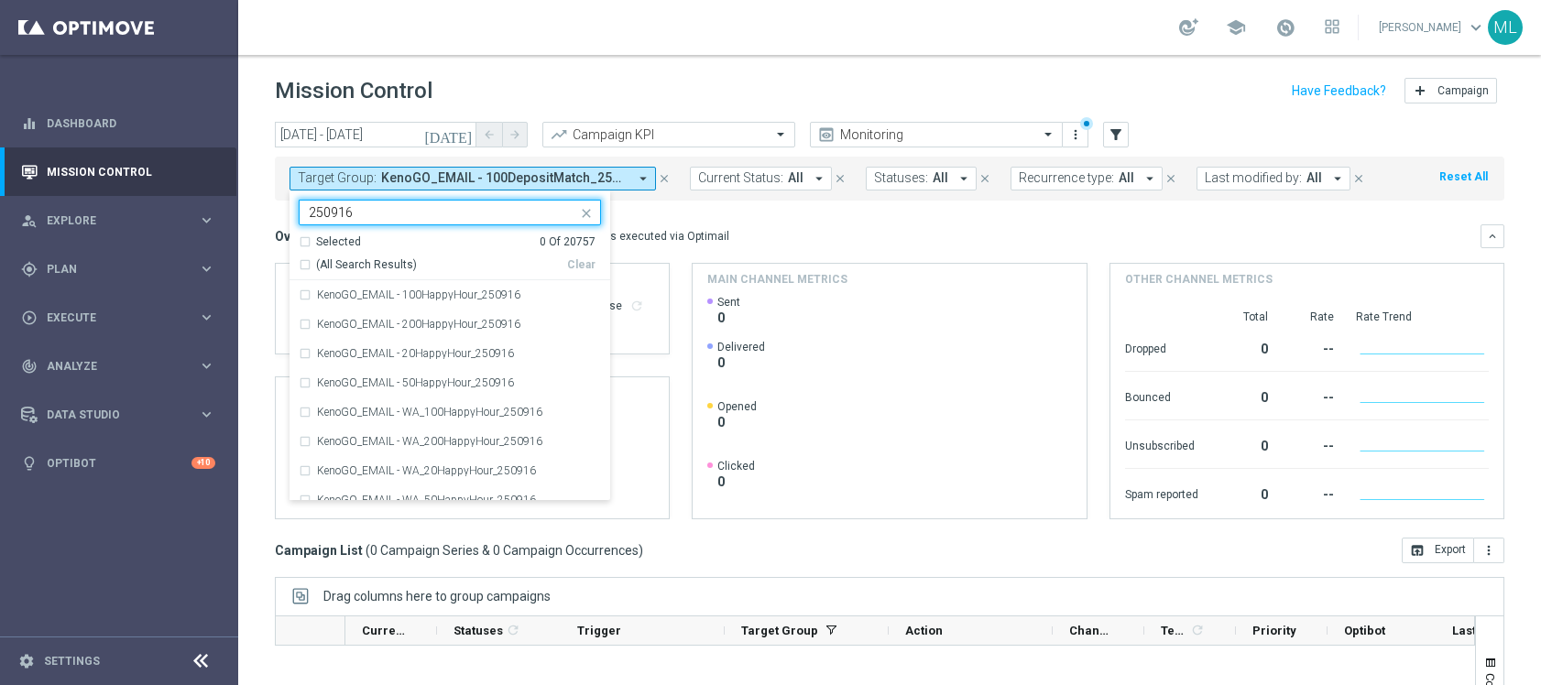
drag, startPoint x: 303, startPoint y: 266, endPoint x: 321, endPoint y: 263, distance: 17.6
click at [303, 266] on div "(All Search Results)" at bounding box center [433, 265] width 268 height 16
type input "250916"
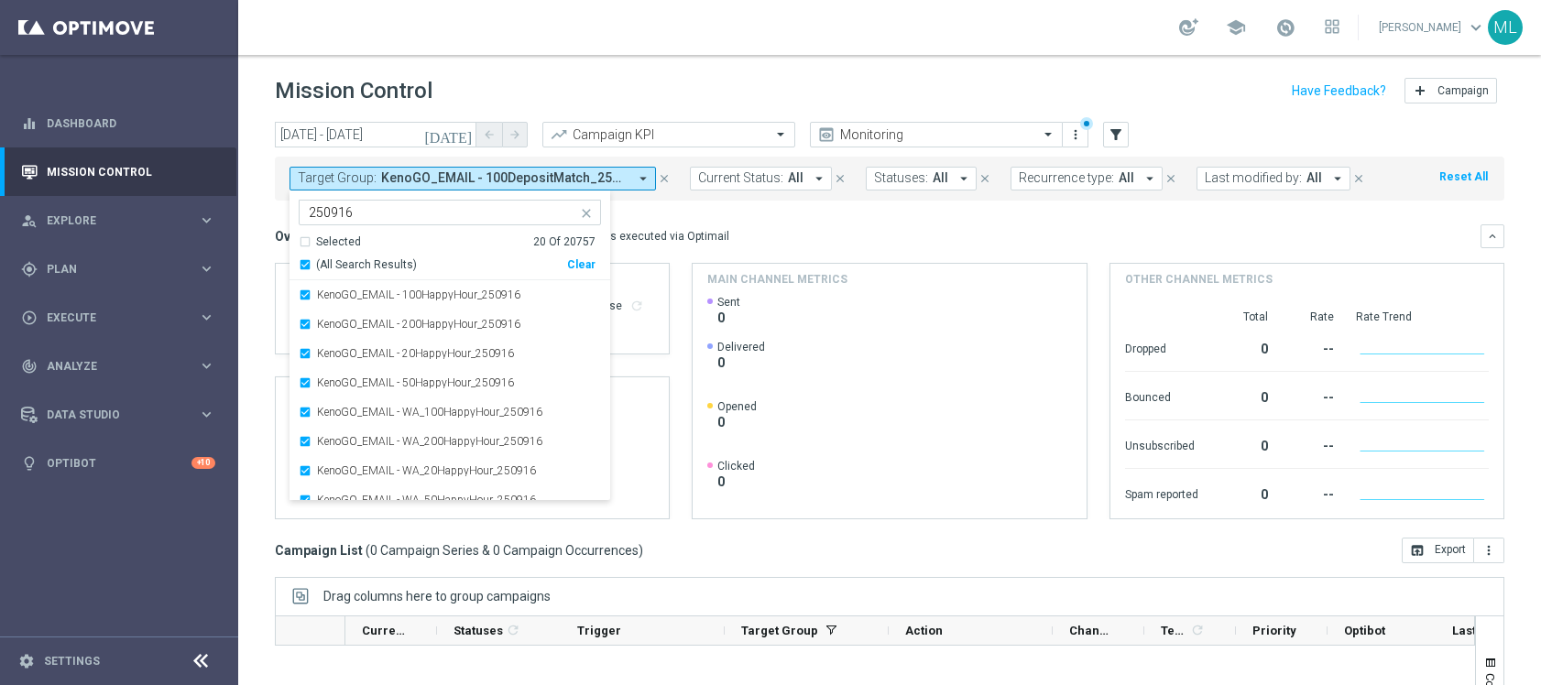
click at [684, 217] on mini-dashboard "Overview: Optimail arrow_drop_down This overview shows data of campaigns execut…" at bounding box center [890, 369] width 1230 height 337
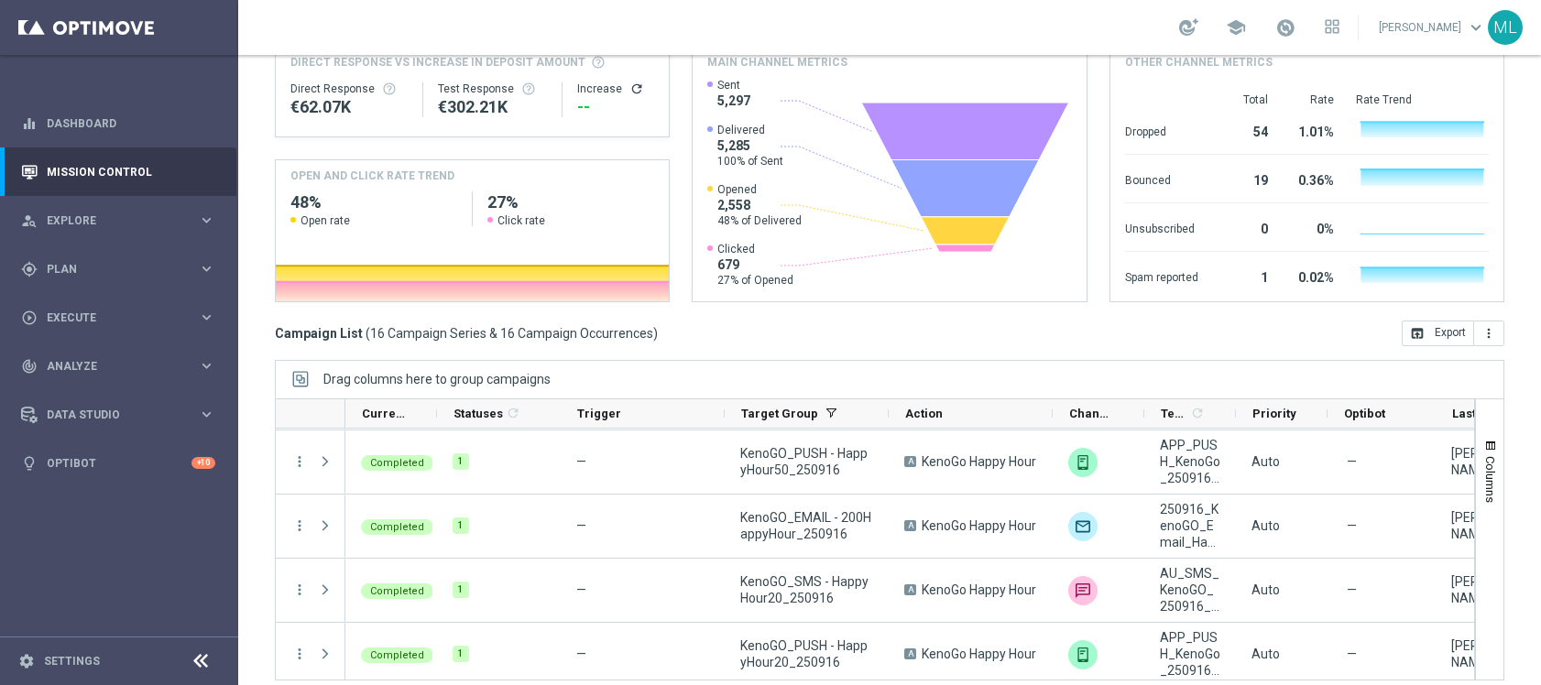
scroll to position [317, 0]
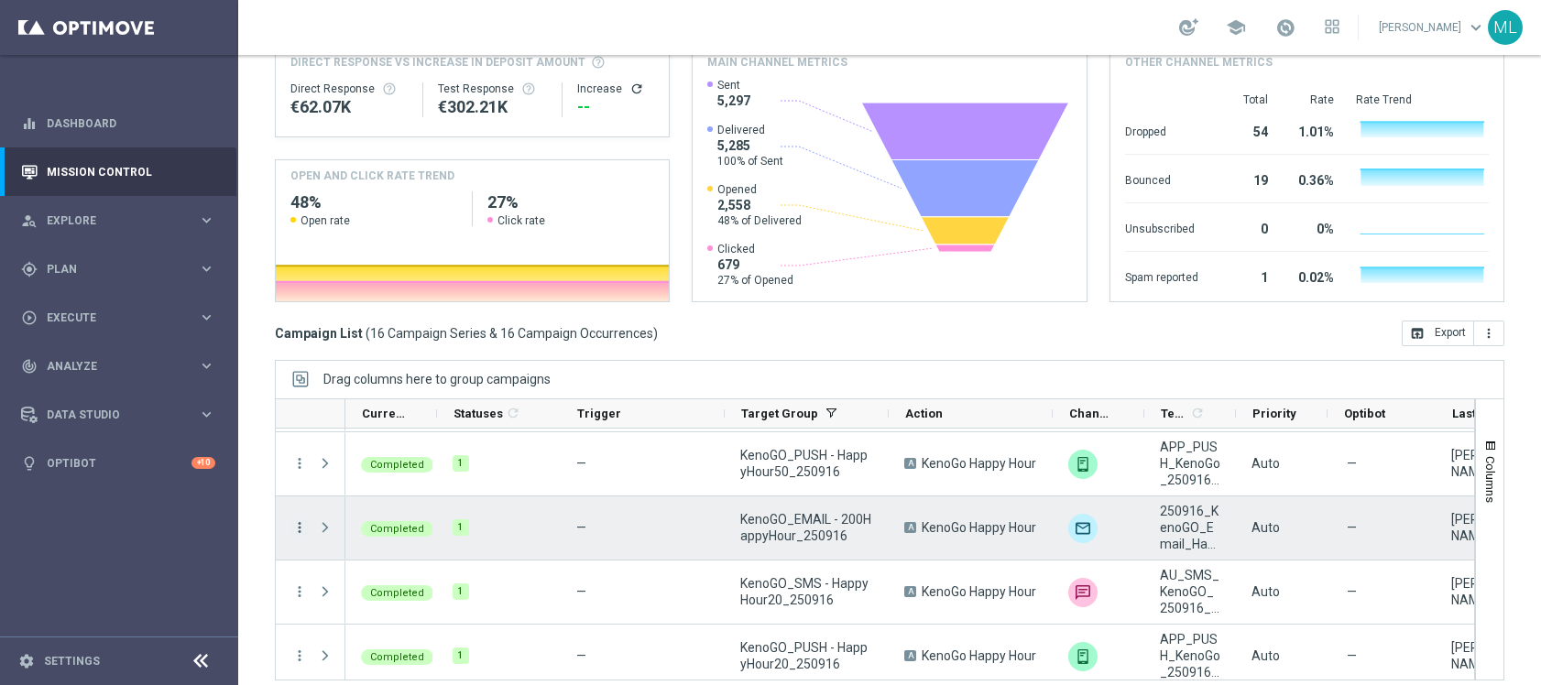
click at [299, 526] on icon "more_vert" at bounding box center [299, 528] width 16 height 16
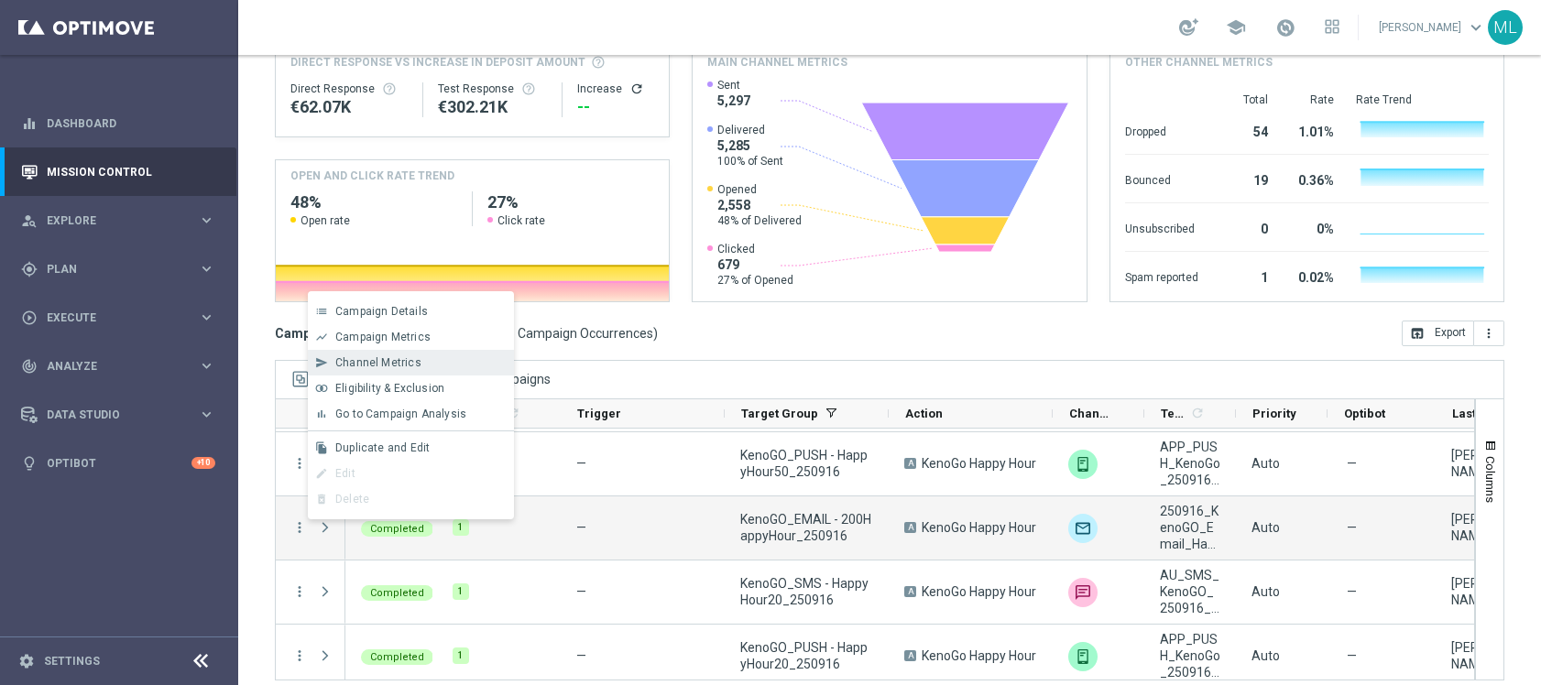
click at [408, 350] on div "send Channel Metrics" at bounding box center [411, 363] width 206 height 26
